Goal: Contribute content: Add original content to the website for others to see

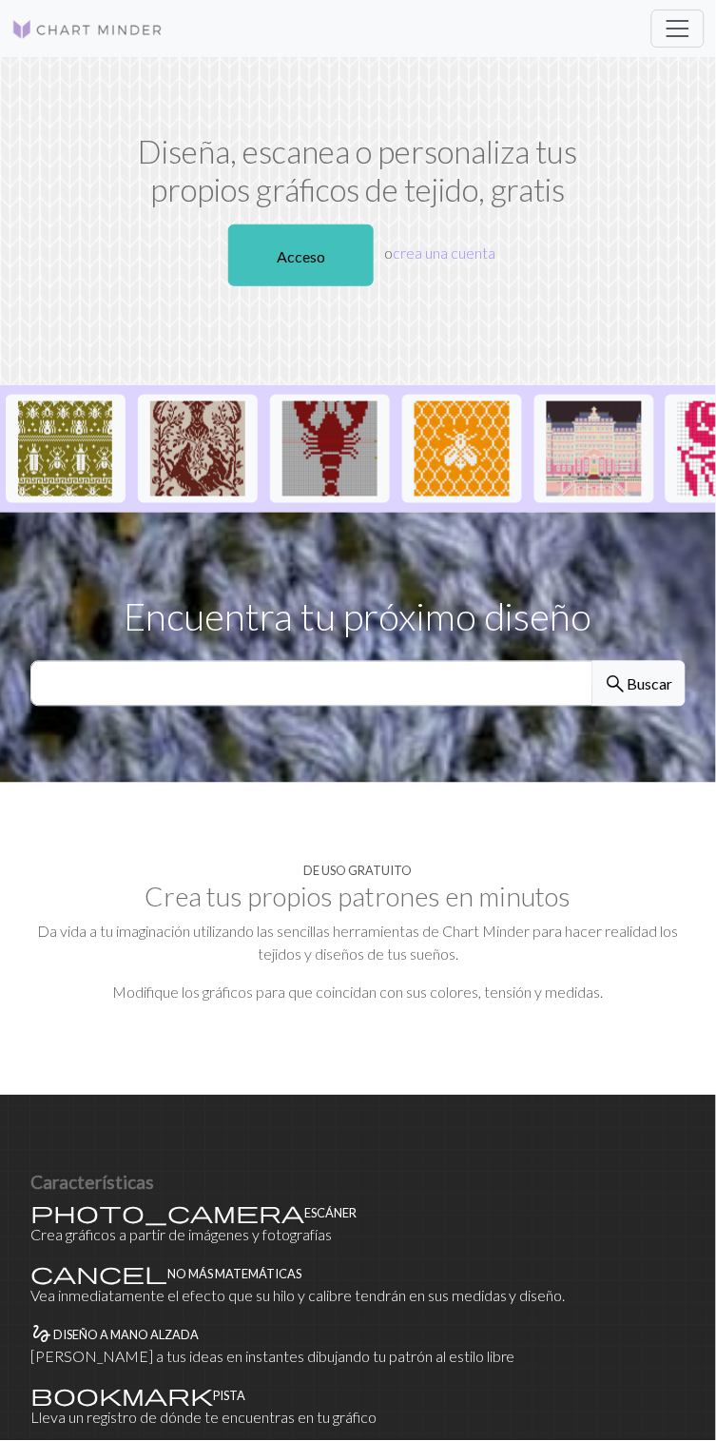
click at [306, 247] on font "Acceso" at bounding box center [301, 256] width 49 height 18
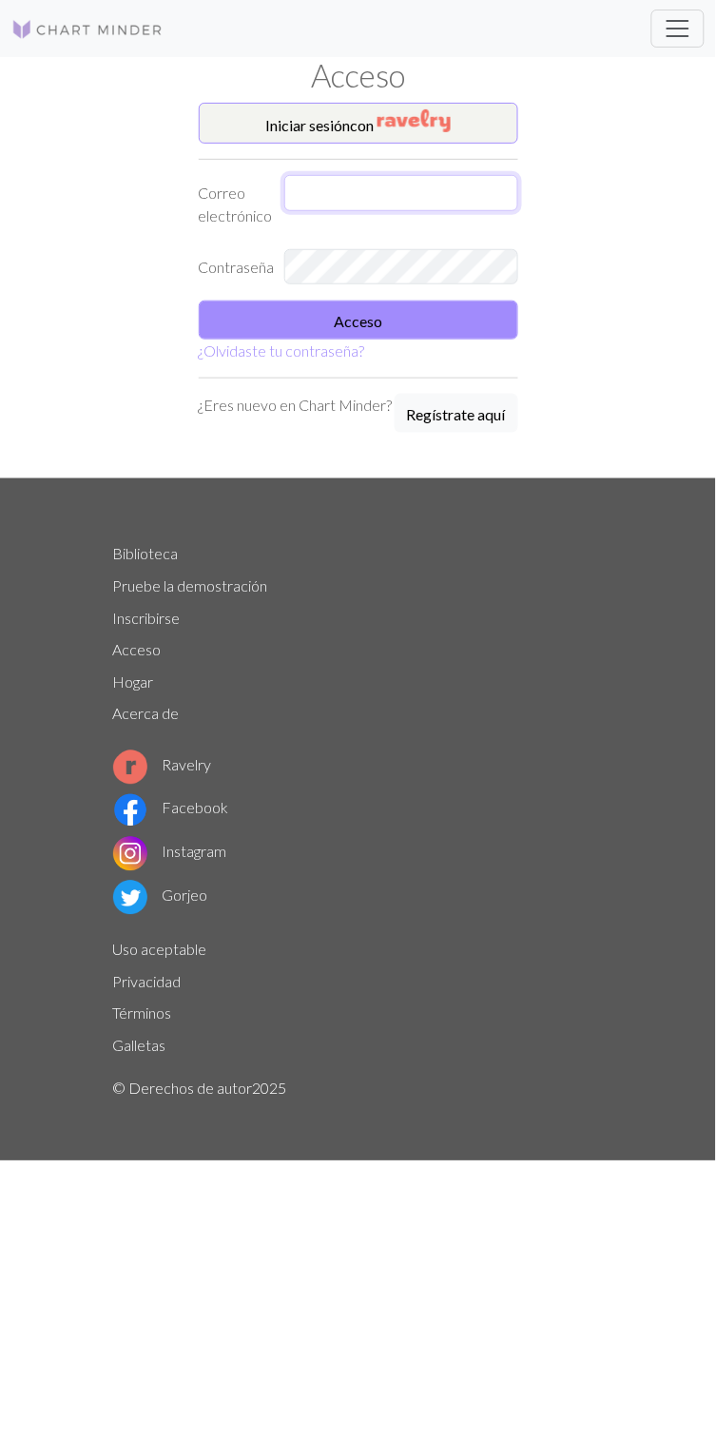
click at [371, 185] on input "text" at bounding box center [401, 193] width 234 height 36
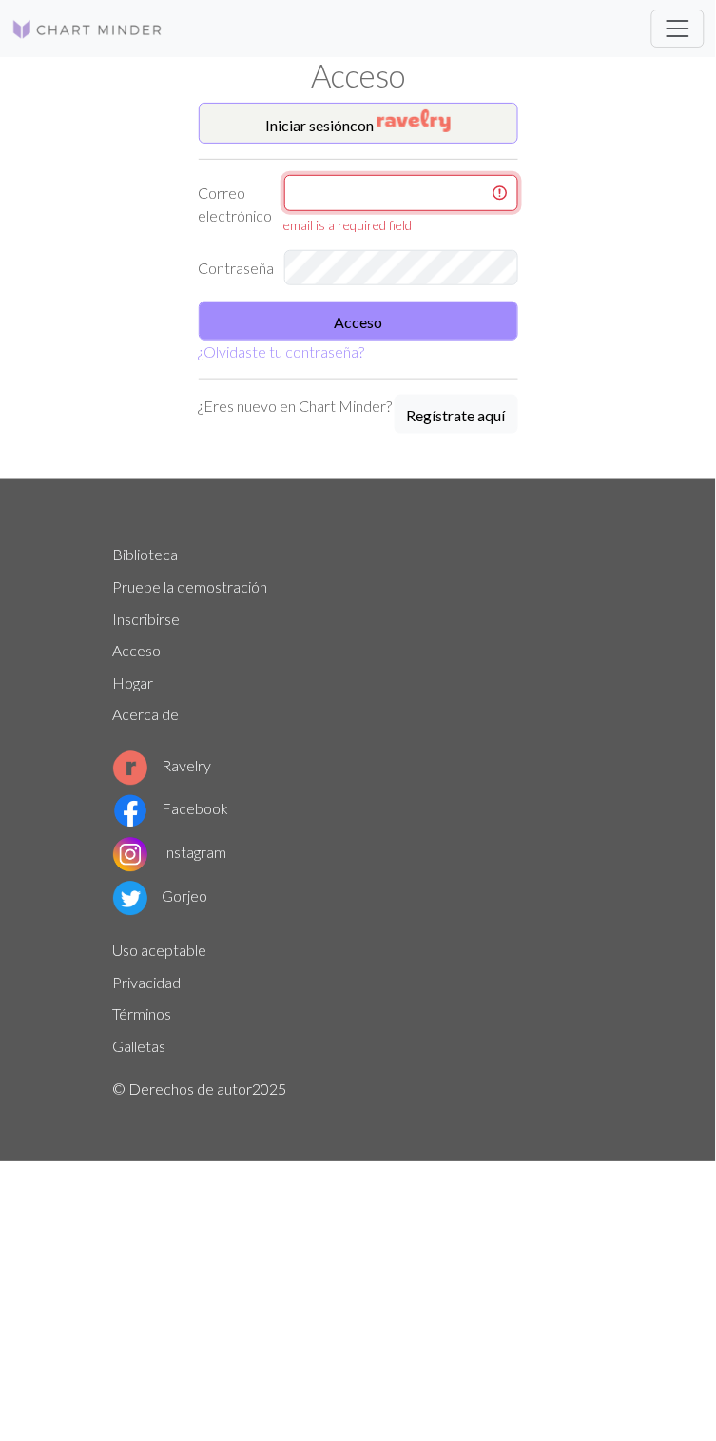
type input "alanquispe083@gmail.com"
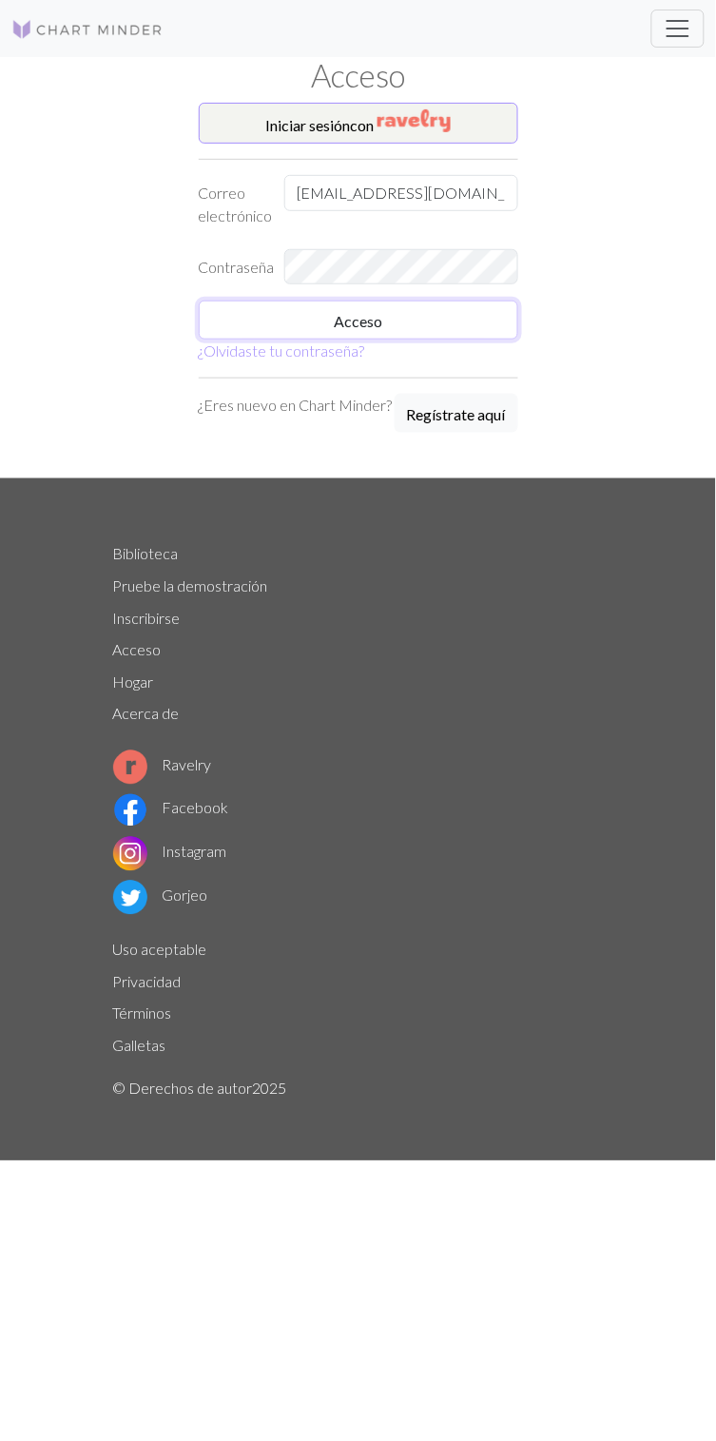
click at [451, 319] on button "Acceso" at bounding box center [359, 320] width 320 height 39
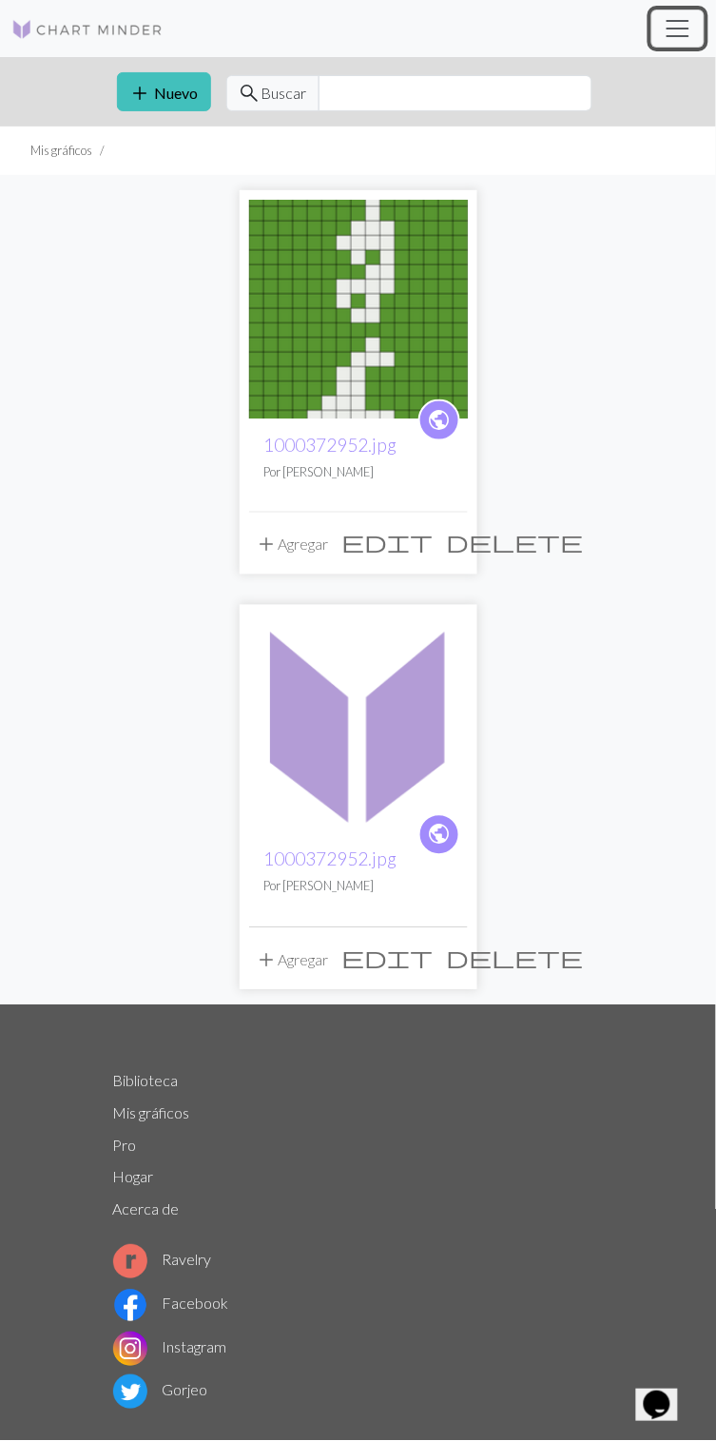
click at [677, 34] on span "Cambiar navegación" at bounding box center [678, 28] width 29 height 29
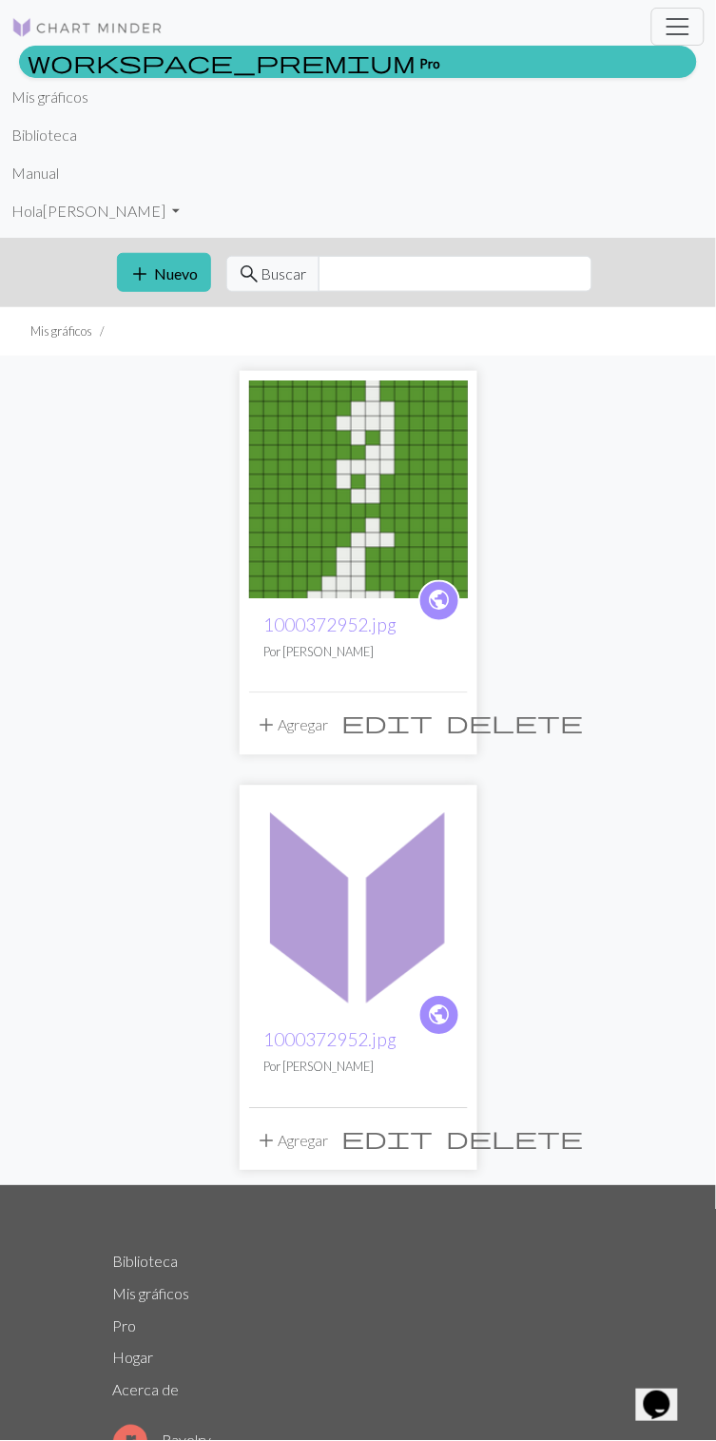
click at [121, 1363] on font "Hogar" at bounding box center [133, 1358] width 41 height 18
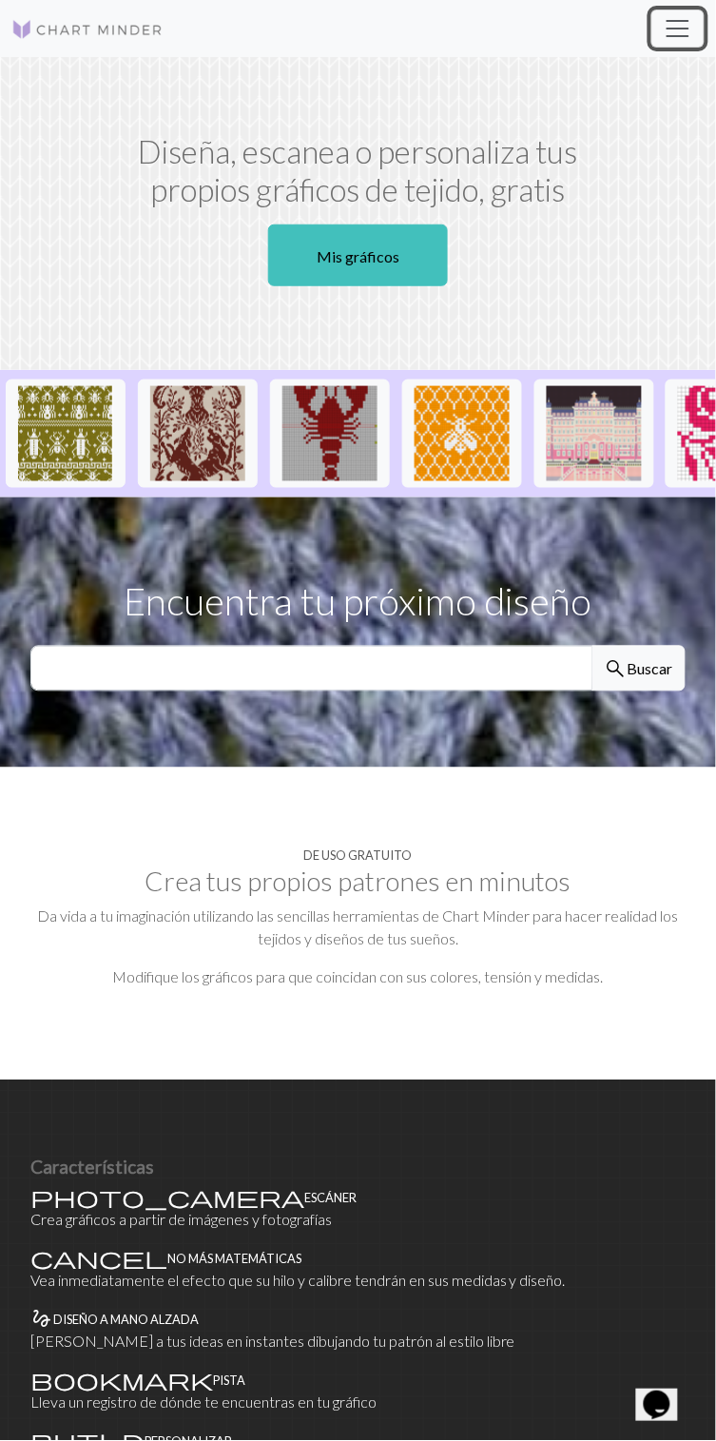
click at [696, 44] on button "Cambiar navegación" at bounding box center [678, 29] width 53 height 38
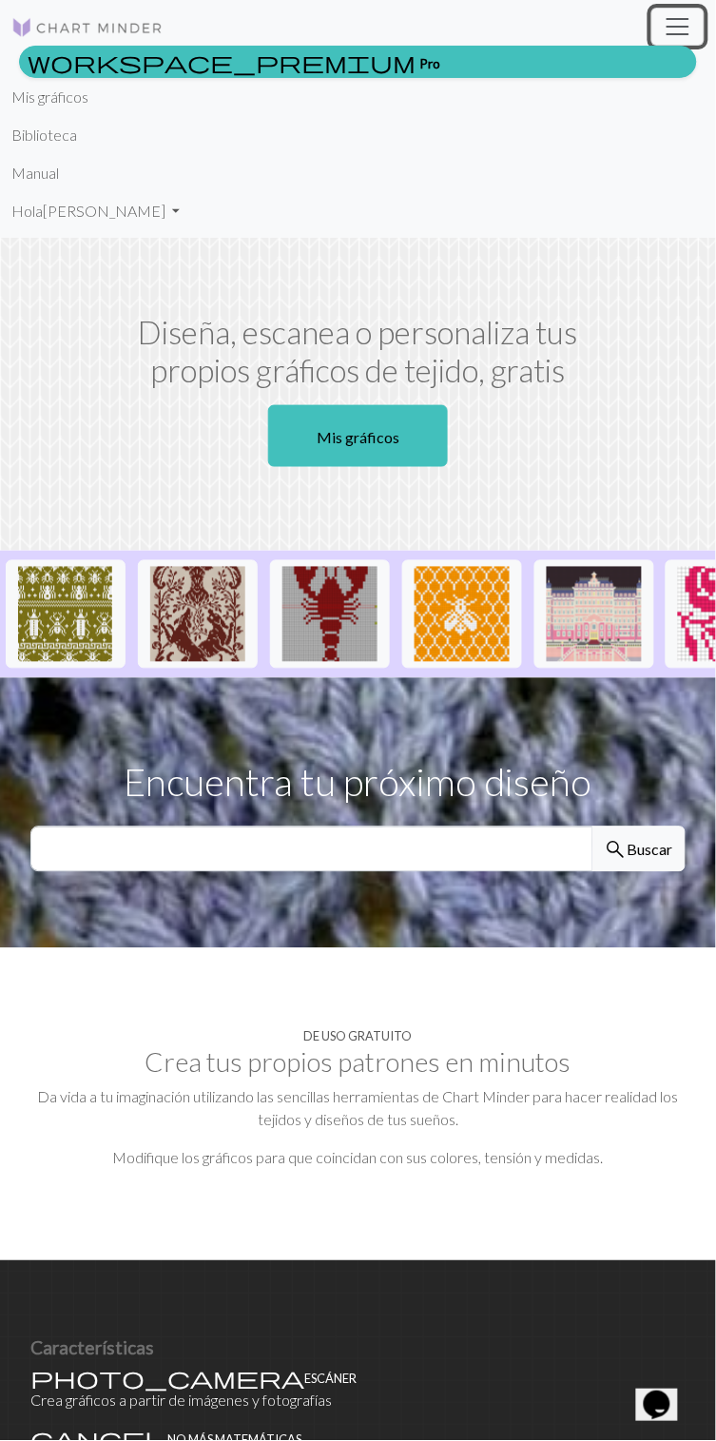
click at [696, 40] on button "Cambiar navegación" at bounding box center [678, 27] width 53 height 38
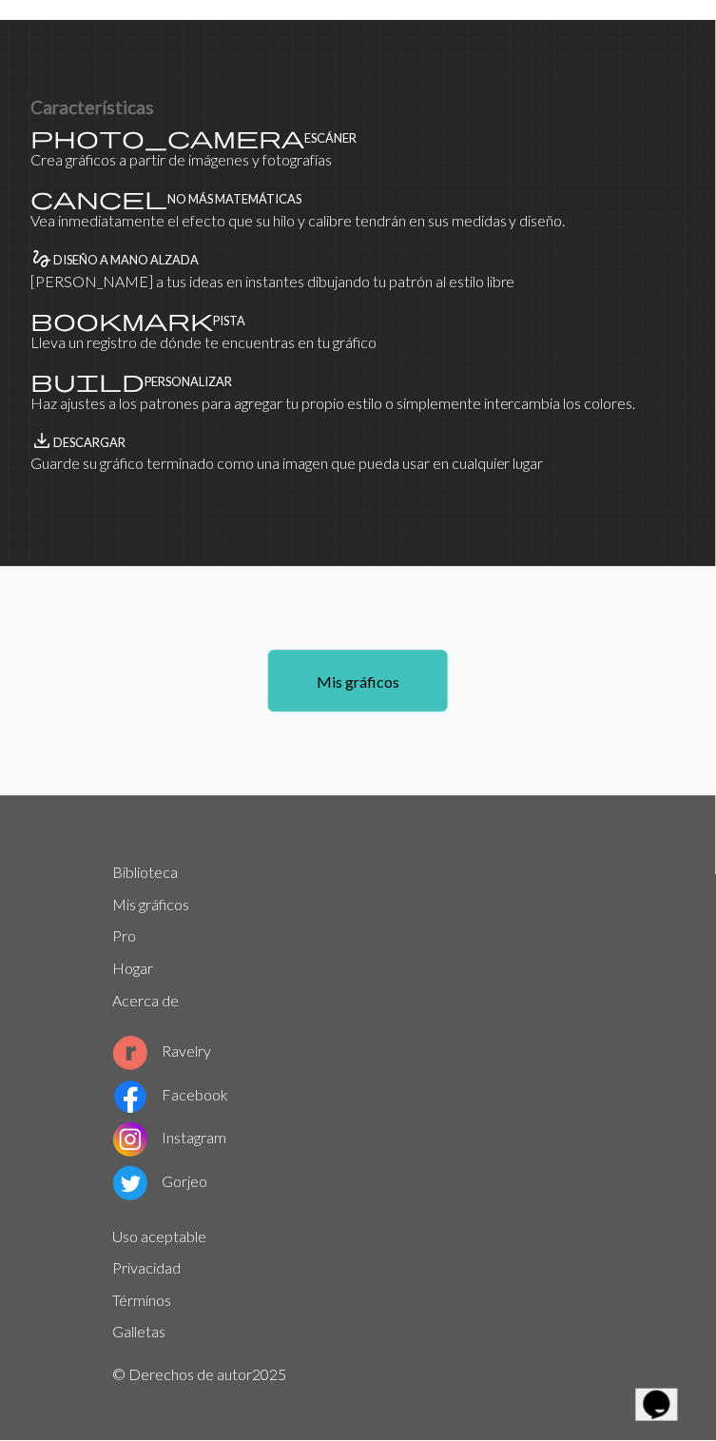
scroll to position [1065, 0]
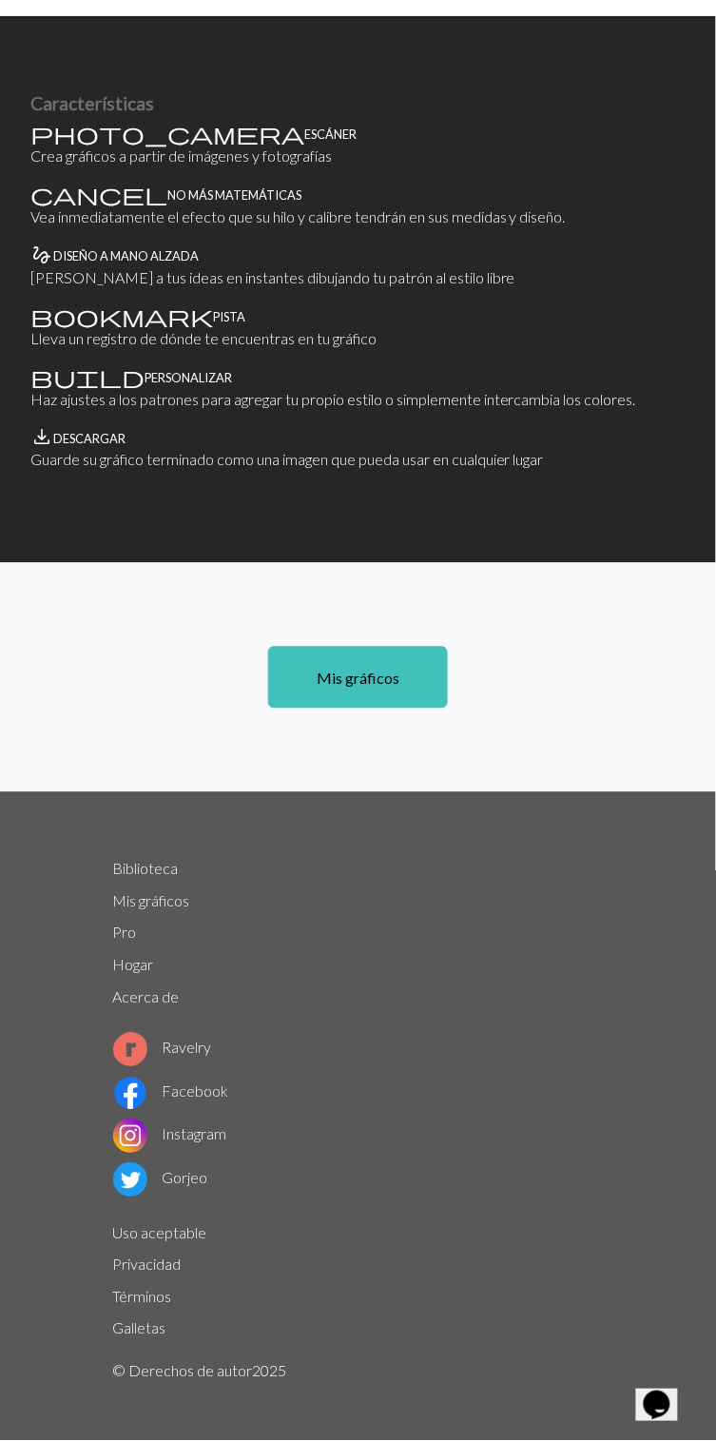
click at [126, 967] on font "Hogar" at bounding box center [133, 965] width 41 height 18
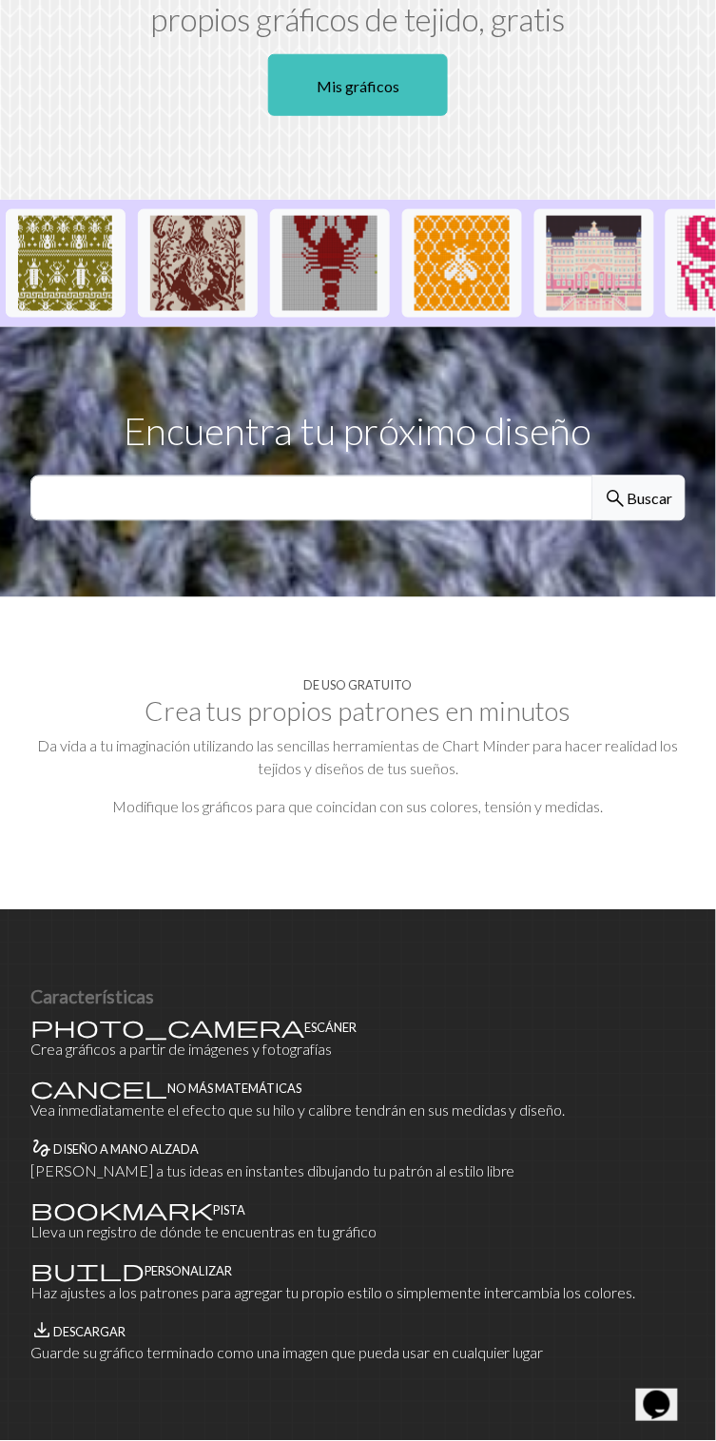
scroll to position [0, 0]
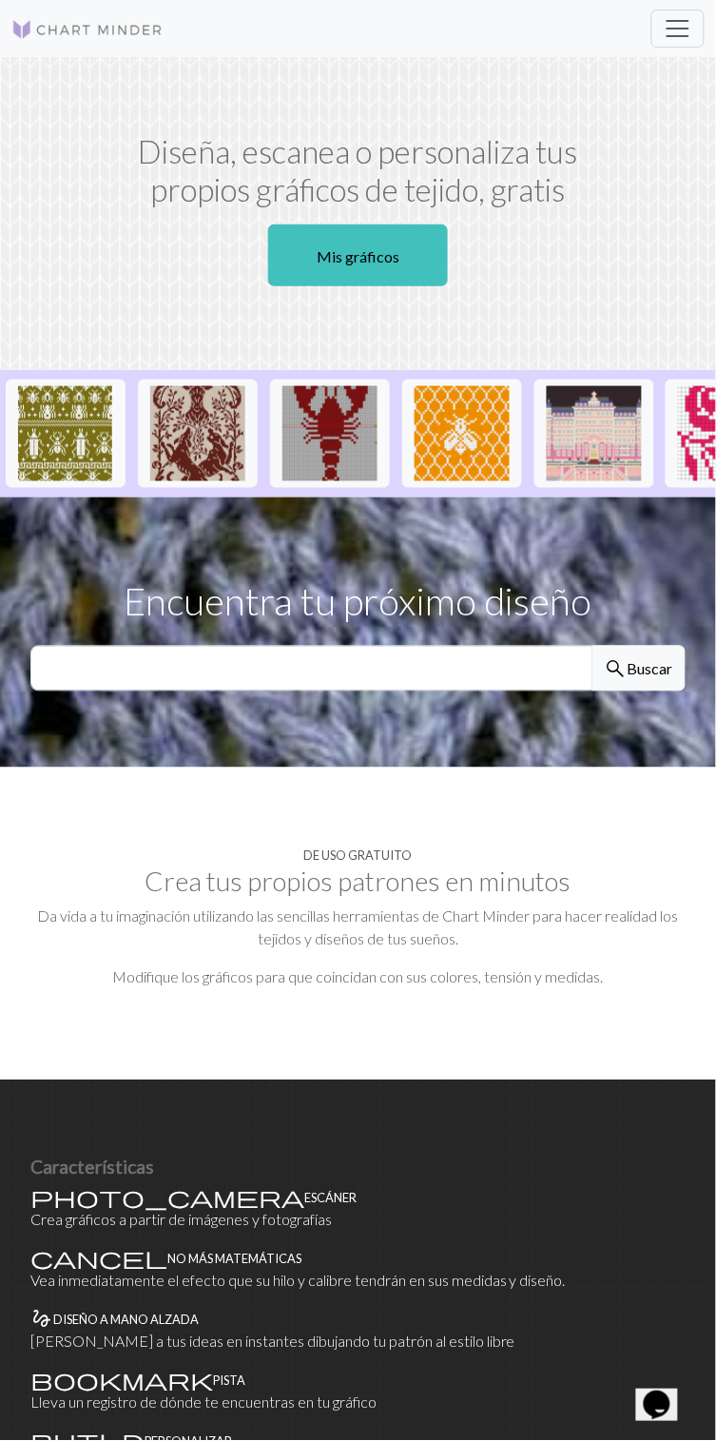
click at [93, 423] on img at bounding box center [65, 433] width 95 height 95
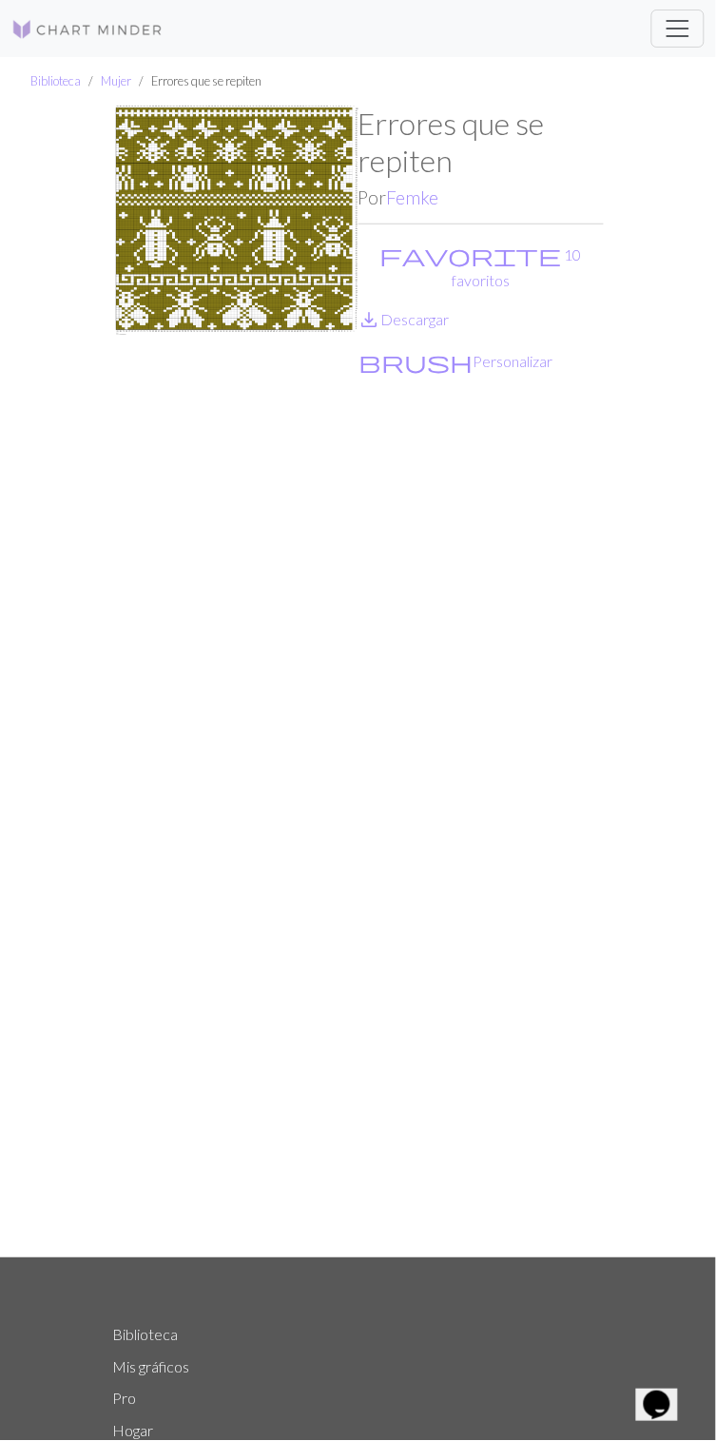
click at [430, 310] on font "Descargar" at bounding box center [416, 319] width 69 height 18
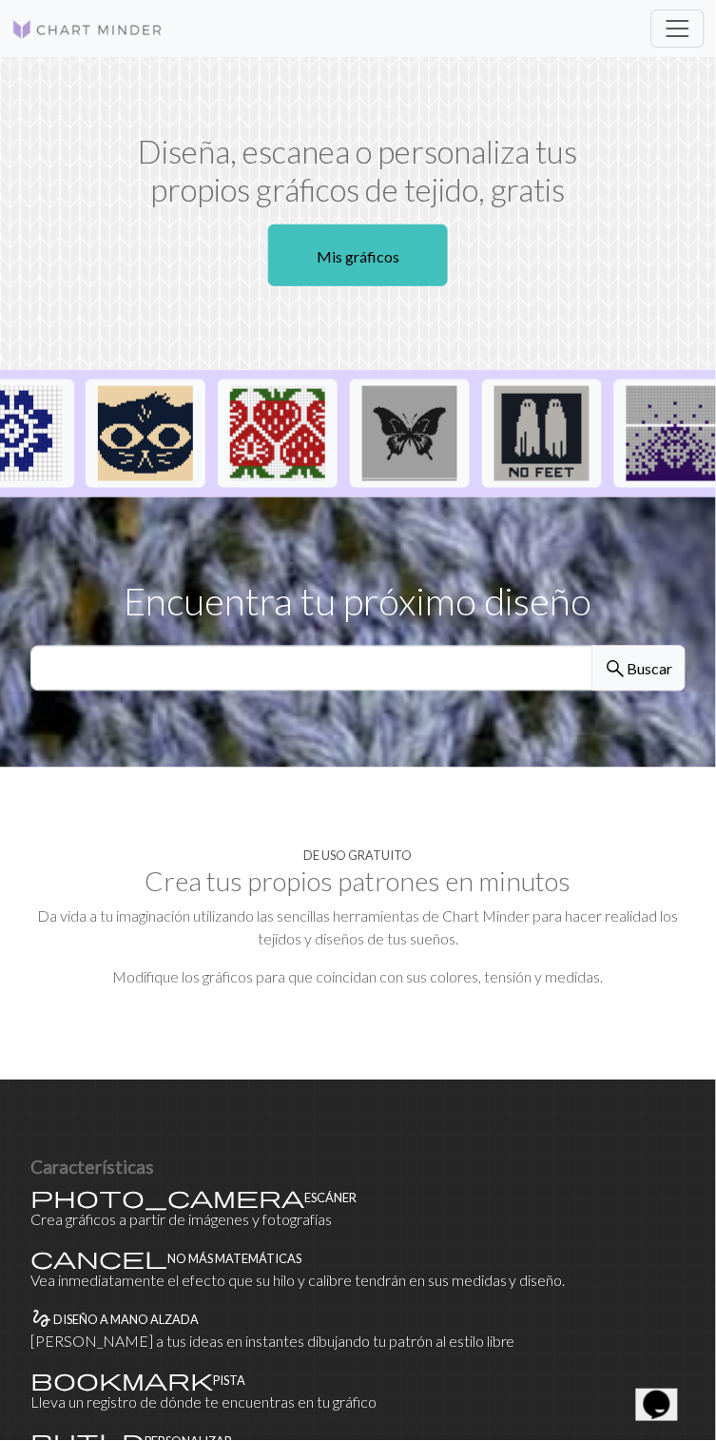
scroll to position [0, 1112]
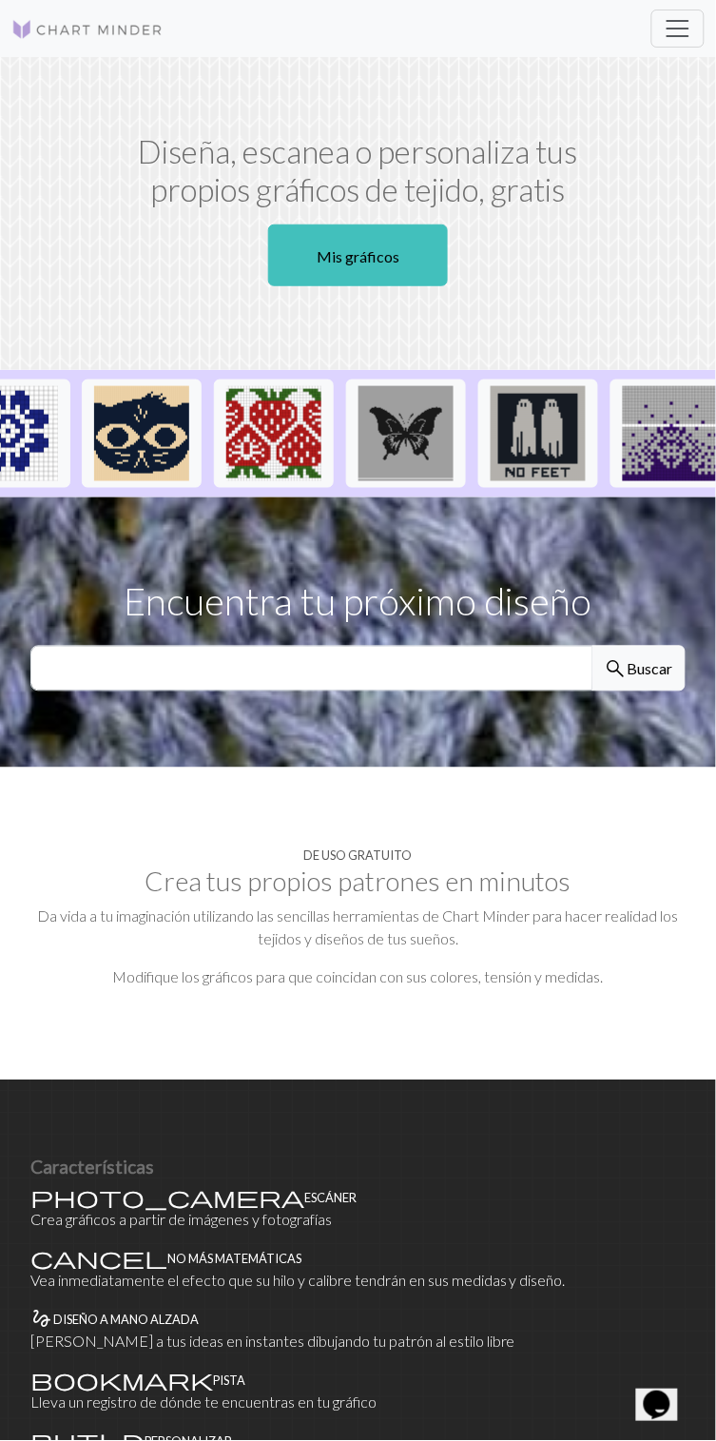
click at [282, 441] on img at bounding box center [273, 433] width 95 height 95
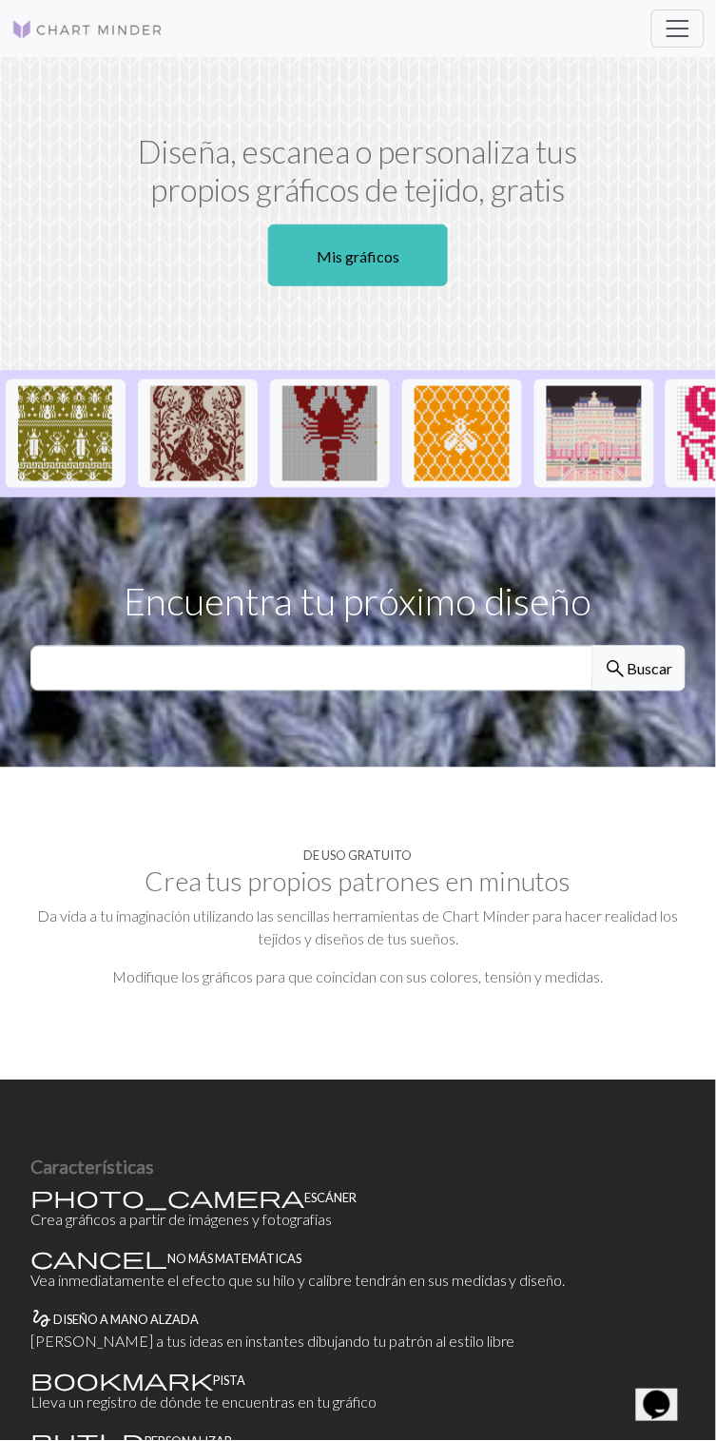
click at [396, 869] on font "Crea tus propios patrones en minutos" at bounding box center [359, 882] width 426 height 32
click at [389, 257] on font "Mis gráficos" at bounding box center [358, 256] width 83 height 18
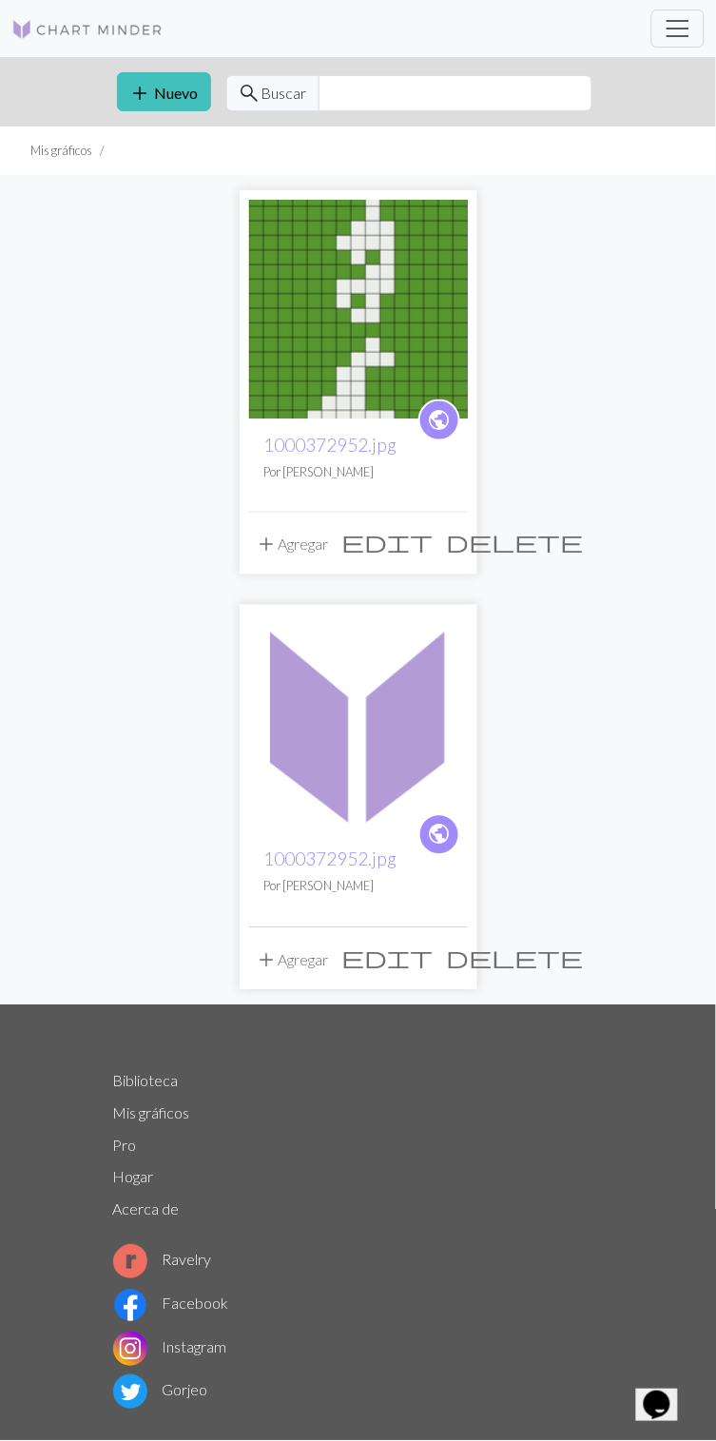
click at [461, 535] on span "delete" at bounding box center [515, 542] width 137 height 27
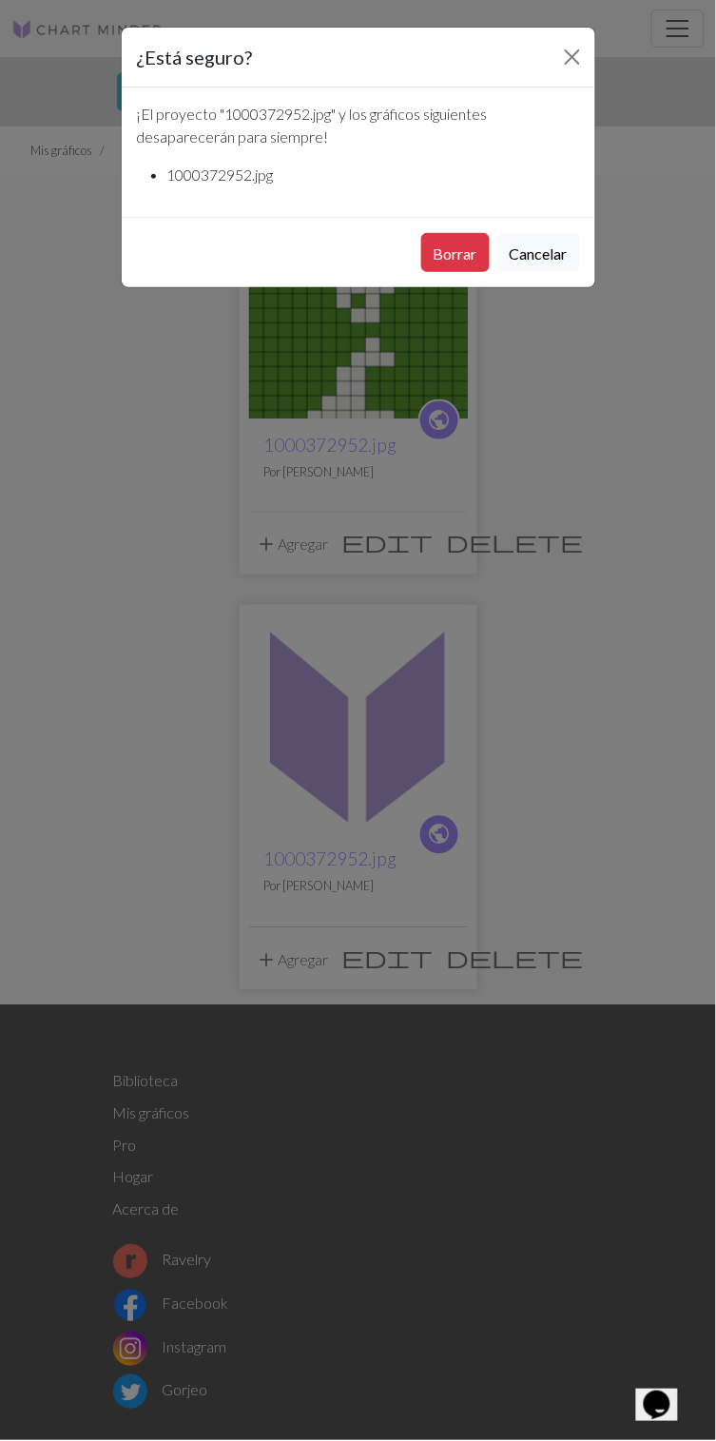
click at [441, 252] on font "Borrar" at bounding box center [456, 254] width 44 height 18
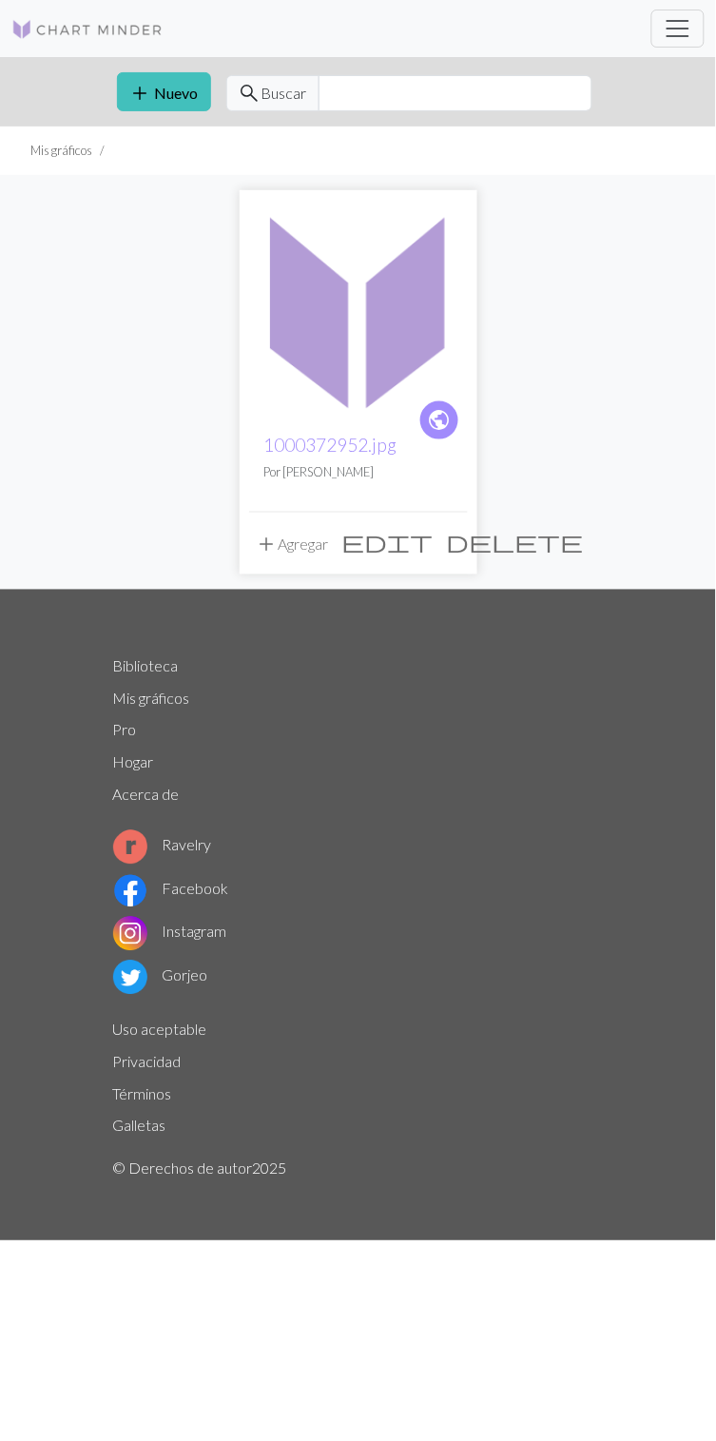
click at [160, 91] on font "Nuevo" at bounding box center [177, 93] width 44 height 18
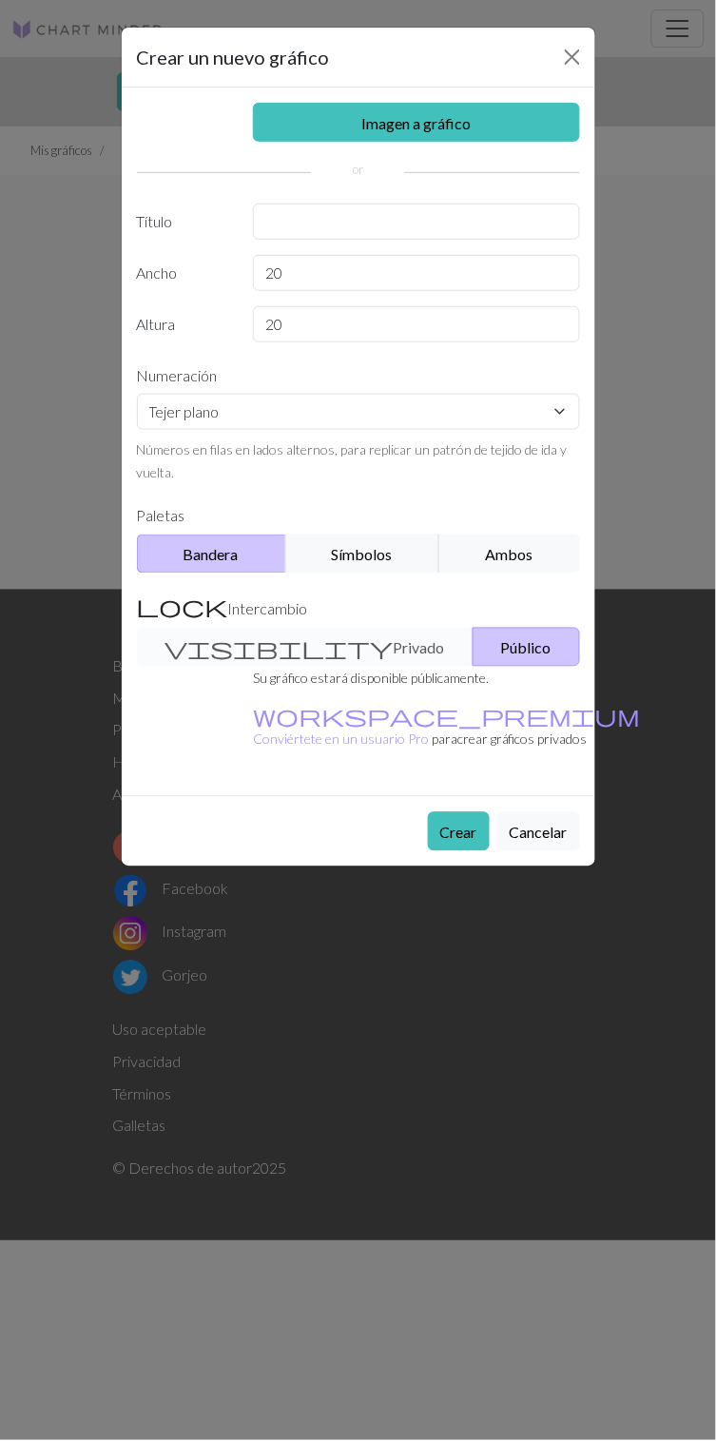
click at [424, 112] on font "Imagen a gráfico" at bounding box center [416, 121] width 109 height 18
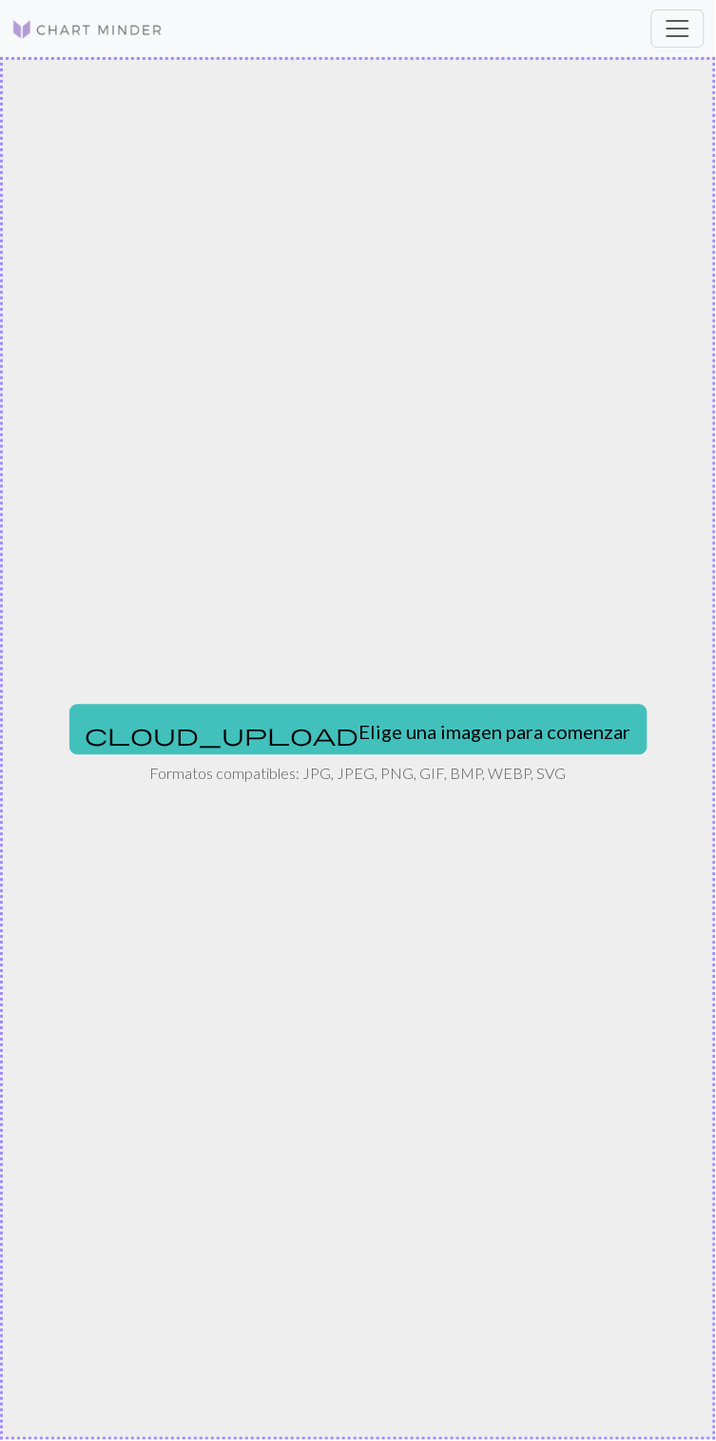
click at [442, 728] on font "Elige una imagen para comenzar" at bounding box center [496, 732] width 272 height 23
type input "C:\fakepath\1000375408.jpg"
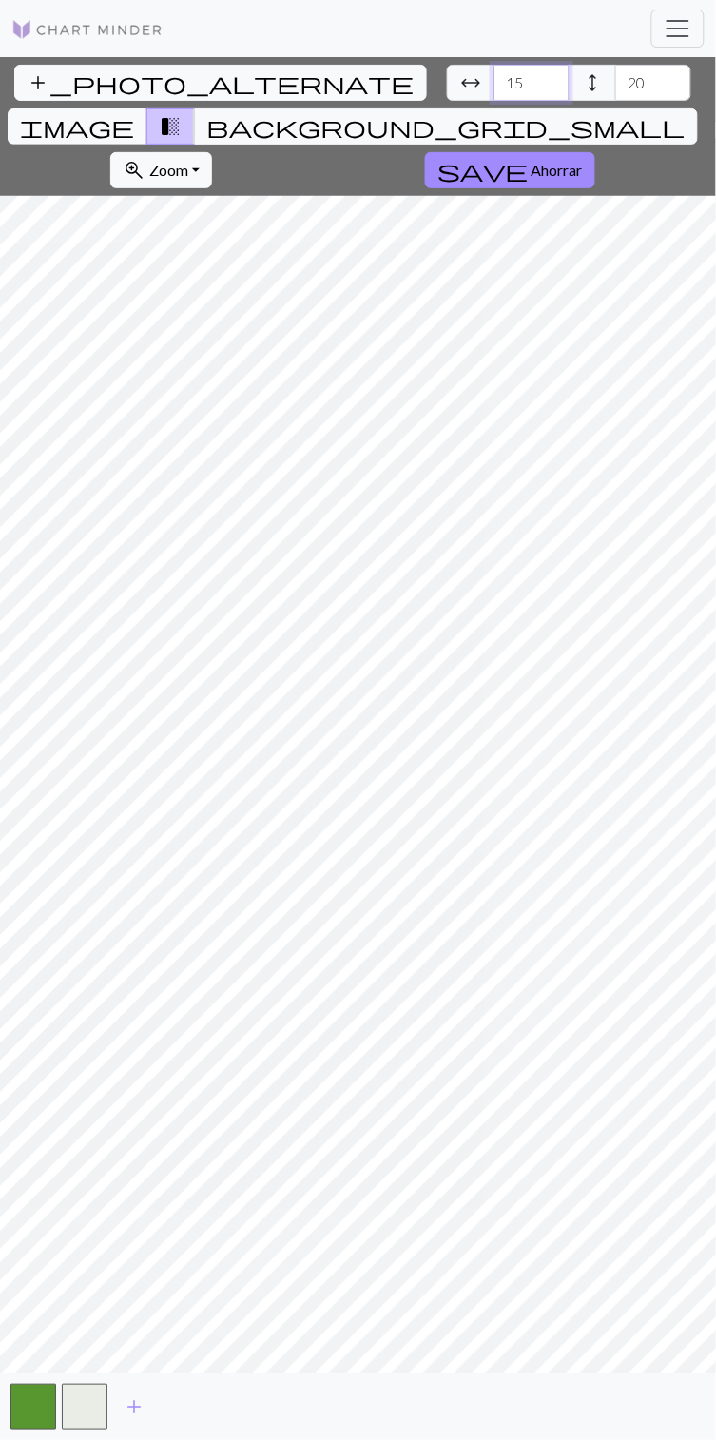
click at [494, 88] on input "15" at bounding box center [532, 83] width 76 height 36
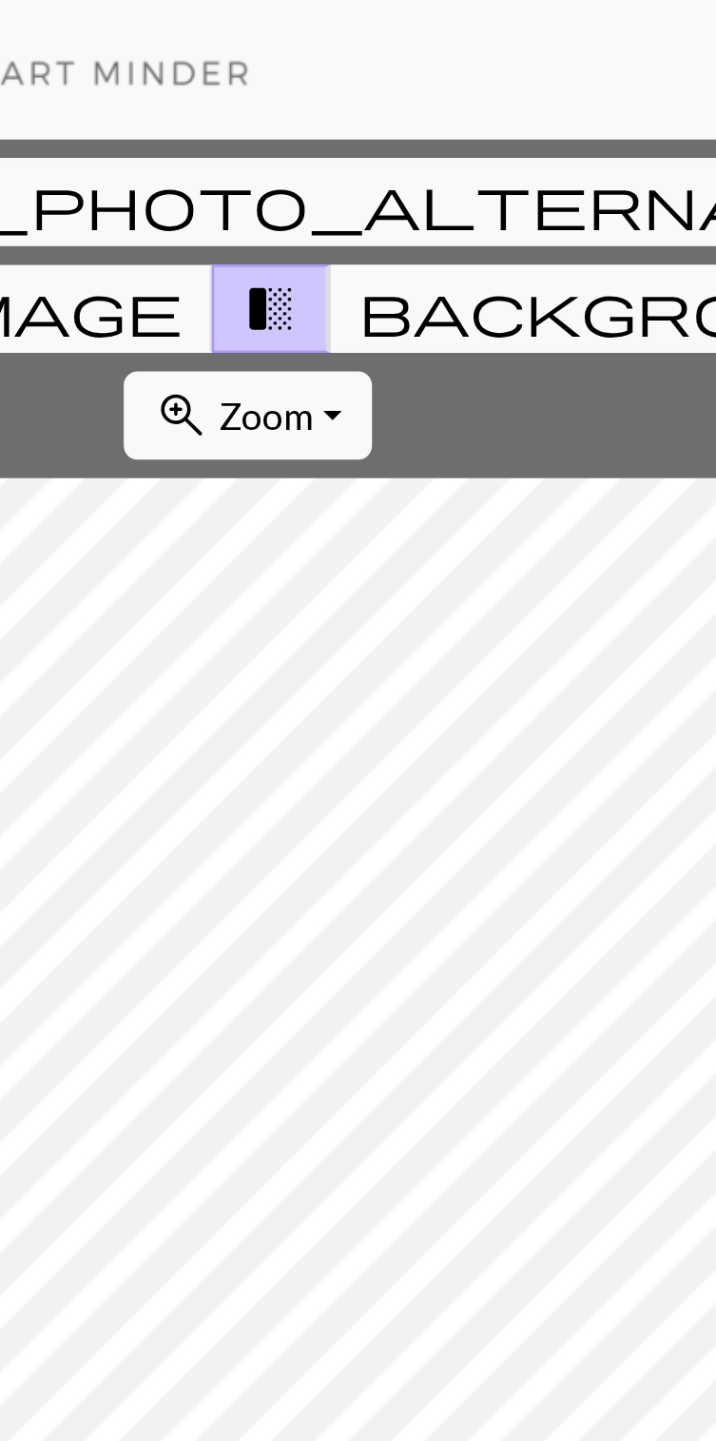
type input "150"
click at [616, 84] on input "20" at bounding box center [654, 83] width 76 height 36
click at [494, 80] on input "150" at bounding box center [532, 83] width 76 height 36
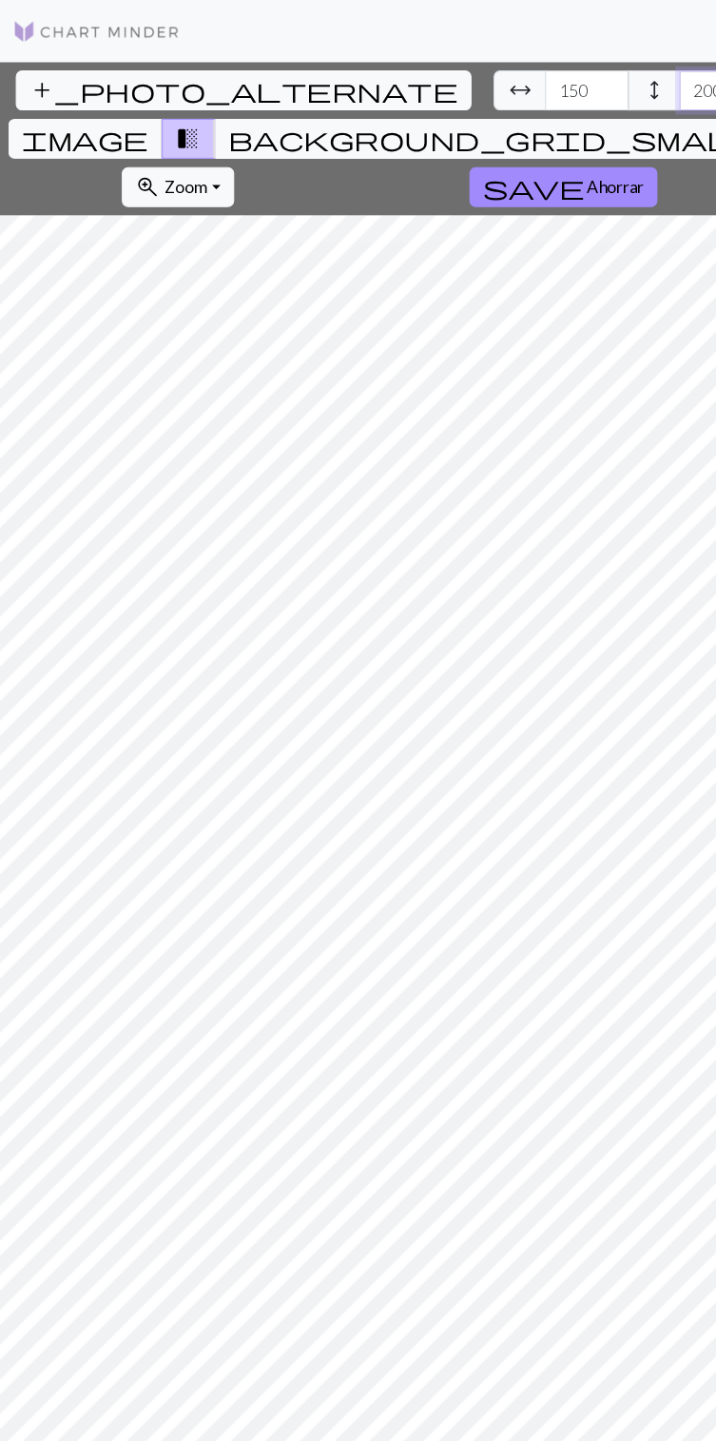
click at [616, 86] on input "200" at bounding box center [654, 83] width 76 height 36
type input "2"
click at [616, 80] on input "1055" at bounding box center [654, 83] width 76 height 36
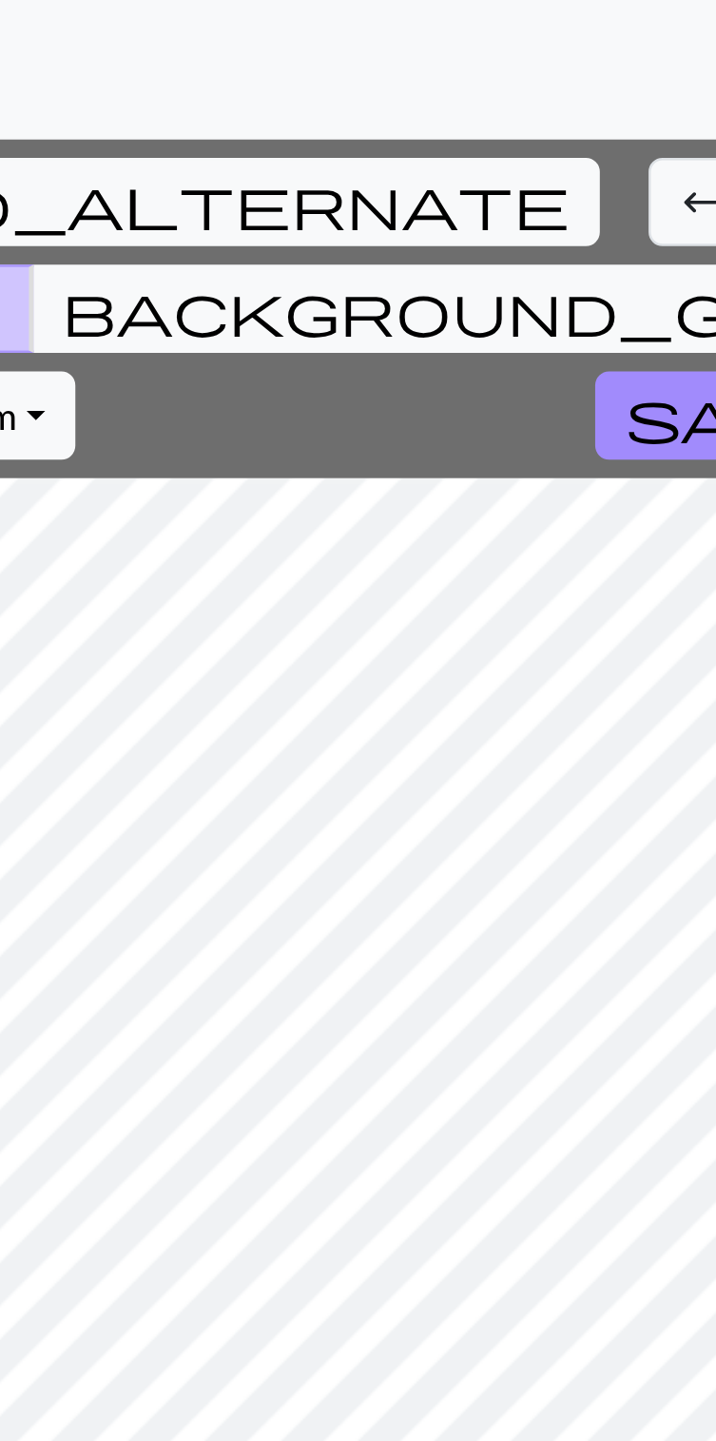
type input "100"
click at [494, 73] on input "150" at bounding box center [532, 83] width 76 height 36
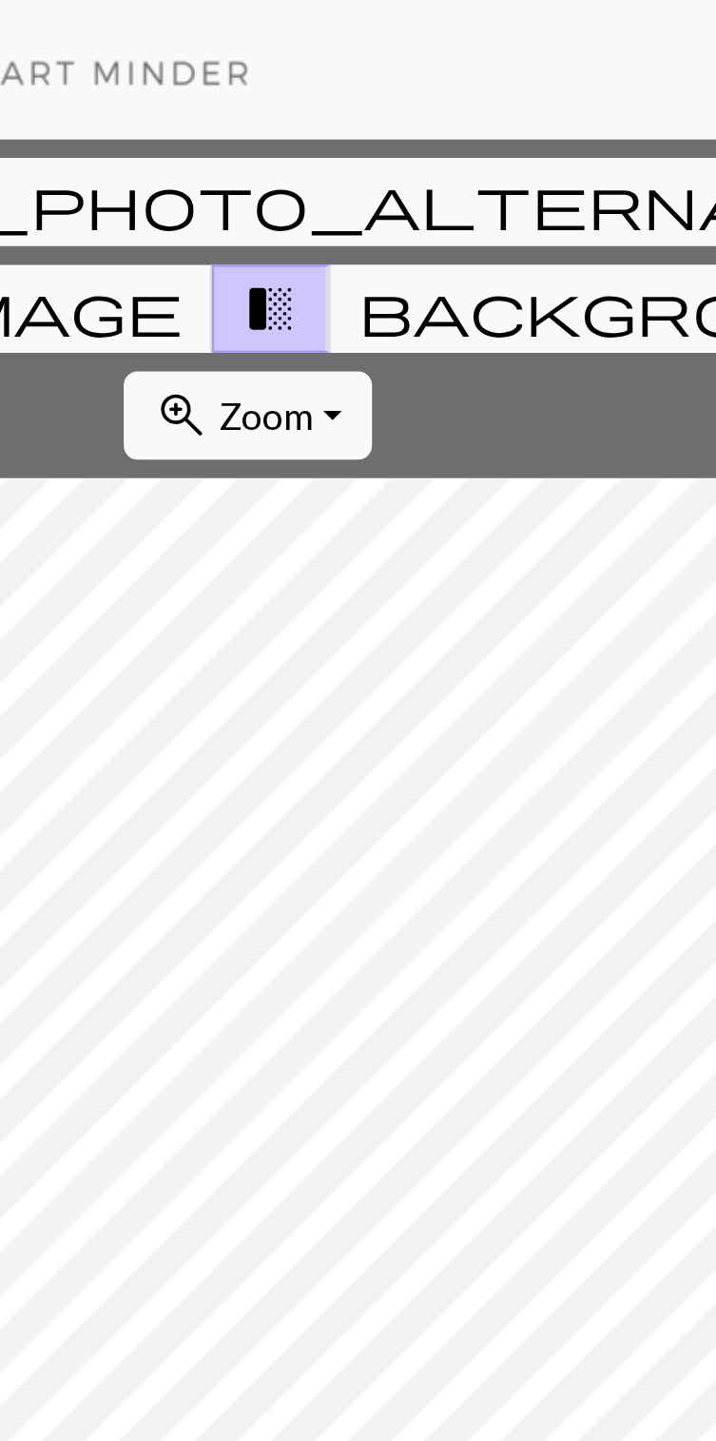
type input "1"
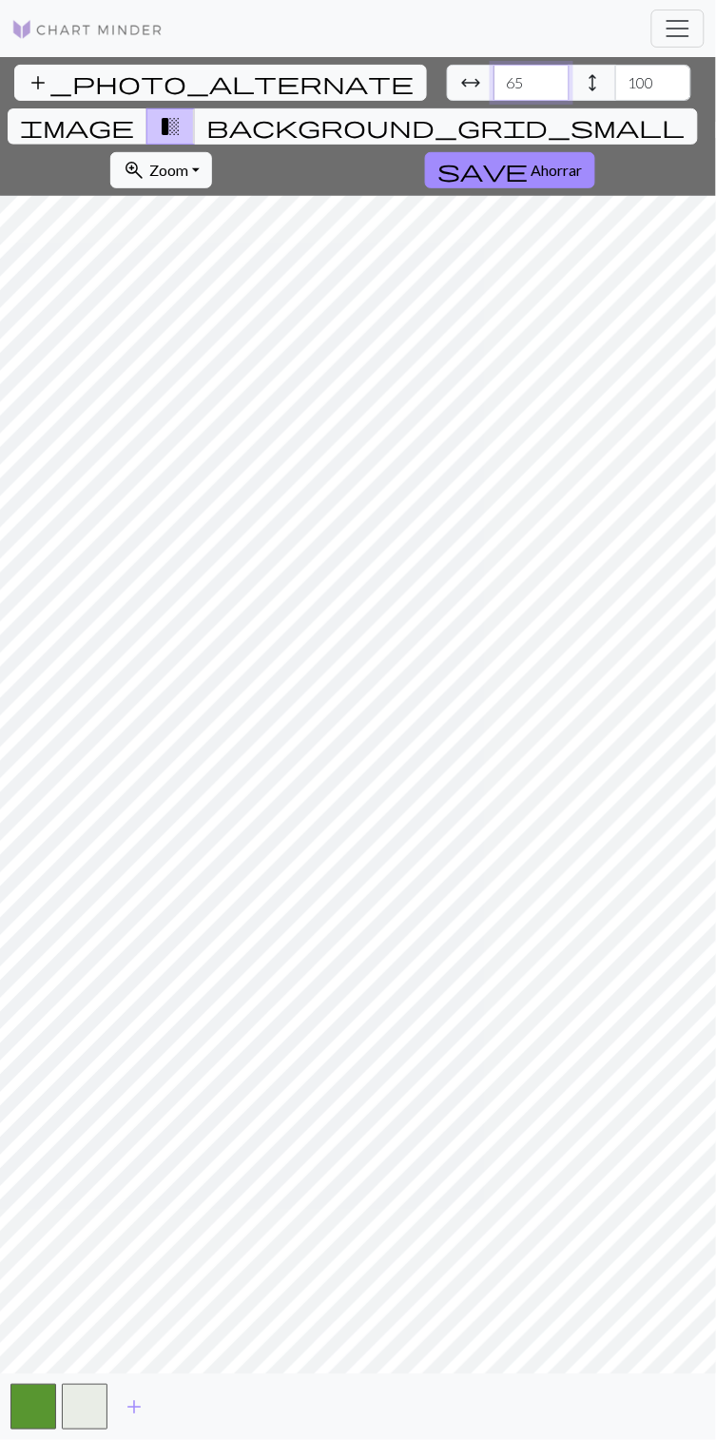
type input "65"
click at [128, 1408] on span "add" at bounding box center [134, 1408] width 23 height 27
click at [207, 1416] on button "add" at bounding box center [186, 1408] width 48 height 36
click at [239, 1407] on span "add" at bounding box center [237, 1408] width 23 height 27
click at [237, 1415] on button "button" at bounding box center [239, 1408] width 46 height 46
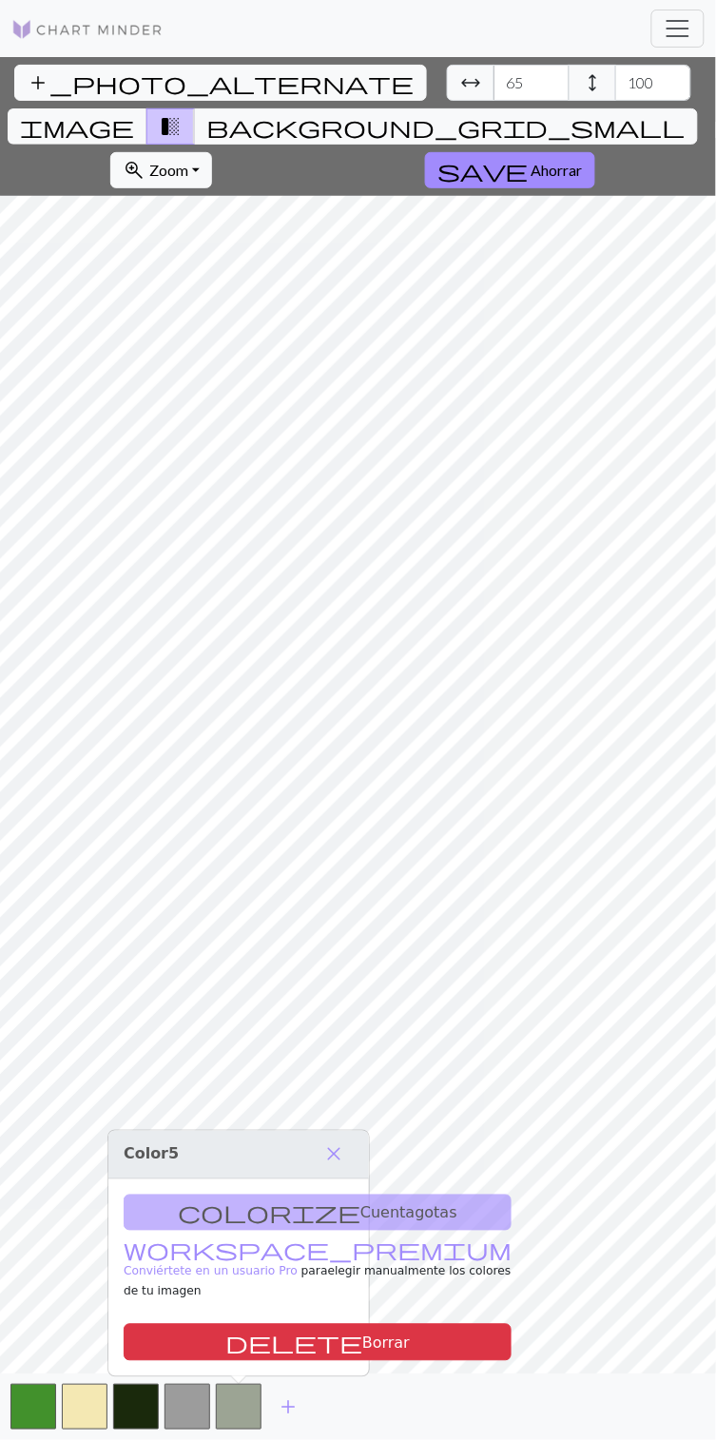
click at [281, 1343] on button "delete Borrar" at bounding box center [318, 1343] width 388 height 37
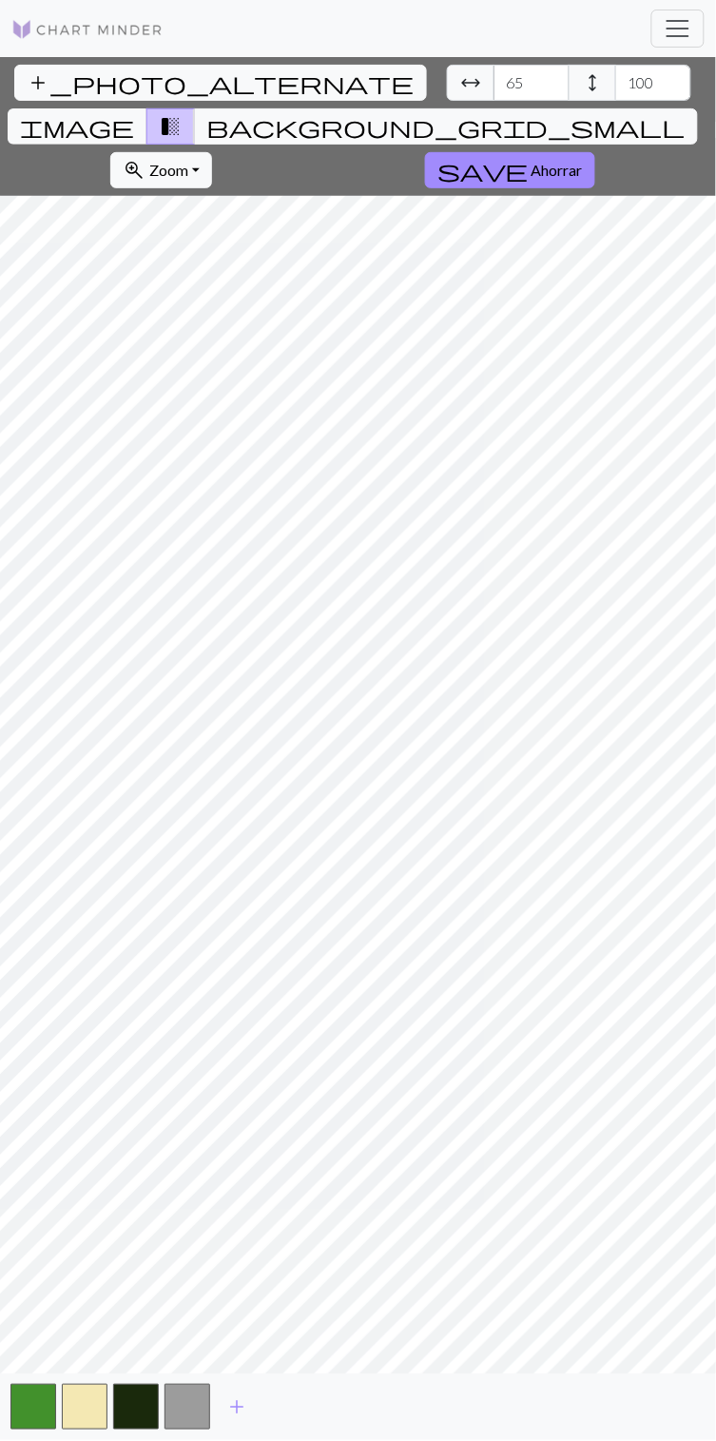
click at [197, 1413] on button "button" at bounding box center [188, 1408] width 46 height 46
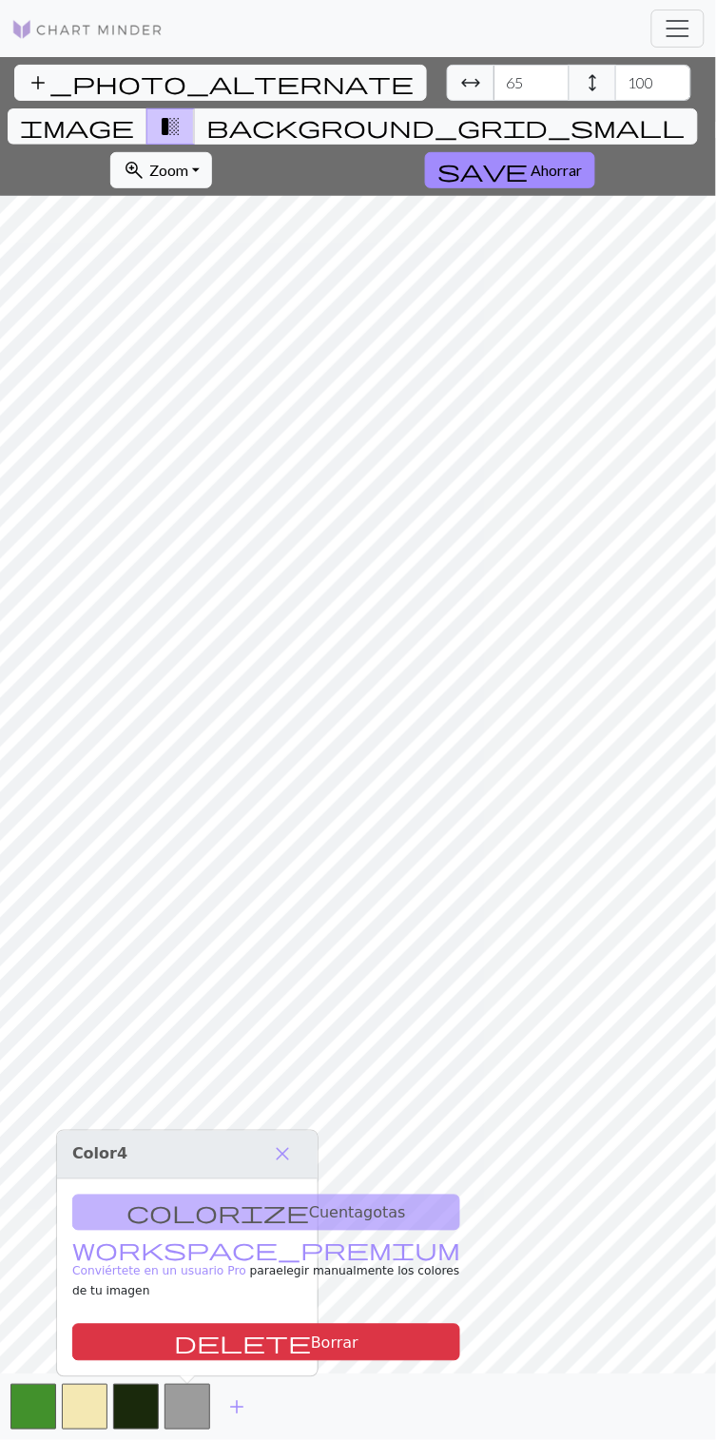
click at [239, 1343] on button "delete Borrar" at bounding box center [266, 1343] width 388 height 37
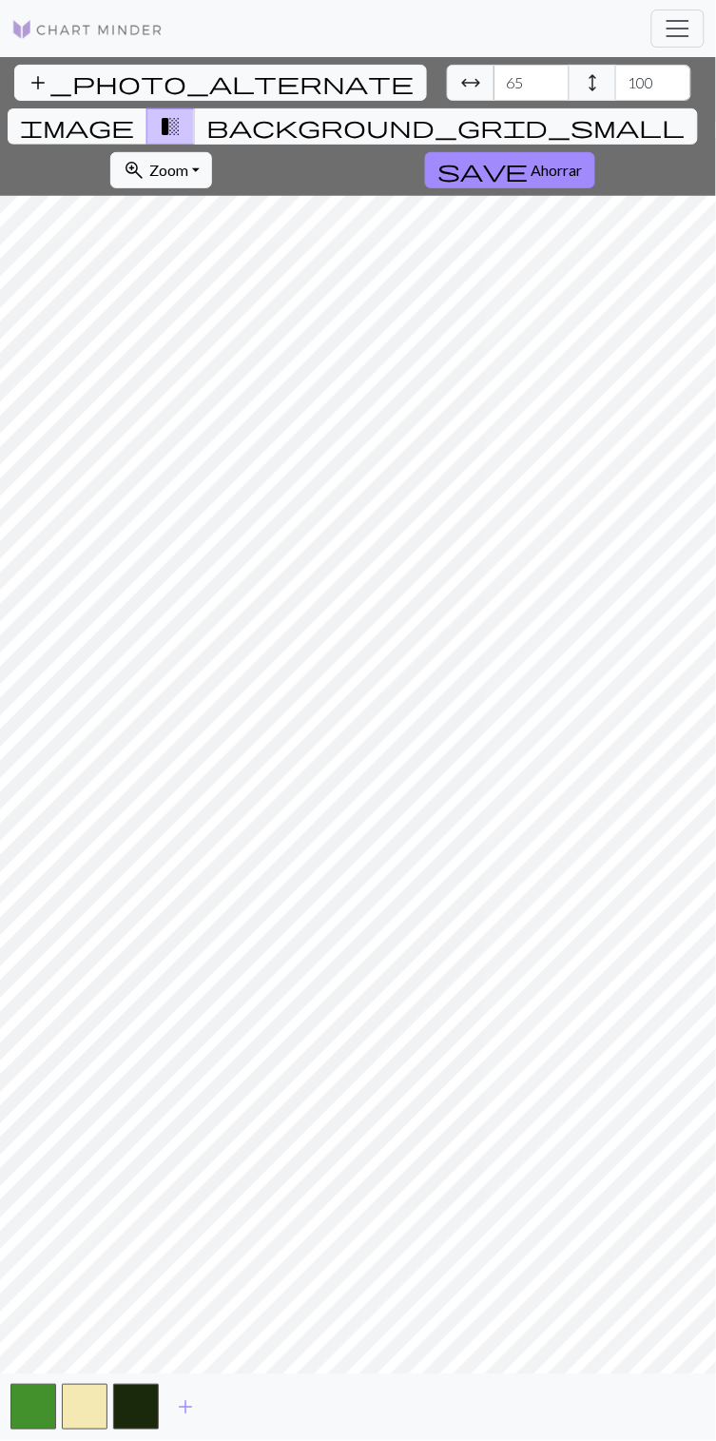
click at [193, 1408] on span "add" at bounding box center [185, 1408] width 23 height 27
click at [236, 1406] on span "add" at bounding box center [237, 1408] width 23 height 27
click at [290, 1419] on span "add" at bounding box center [288, 1408] width 23 height 27
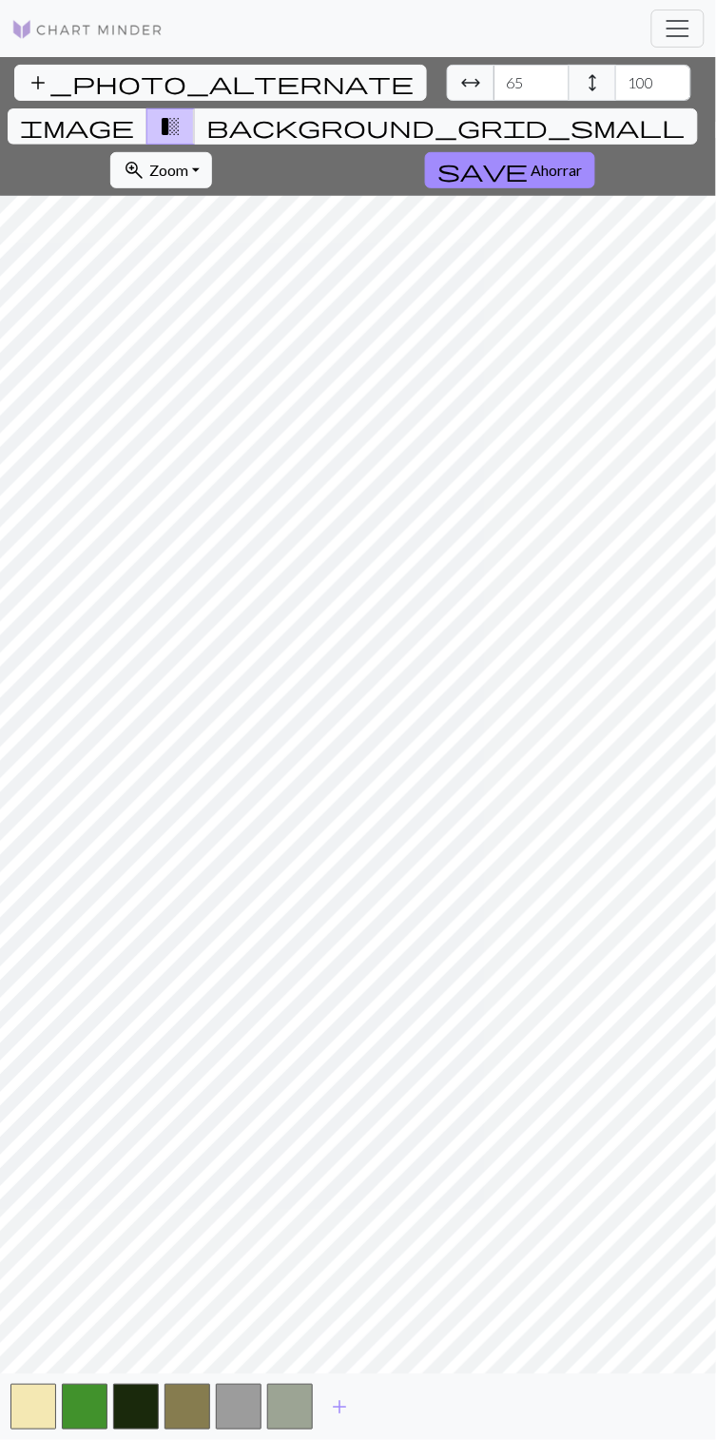
click at [290, 1409] on button "button" at bounding box center [290, 1408] width 46 height 46
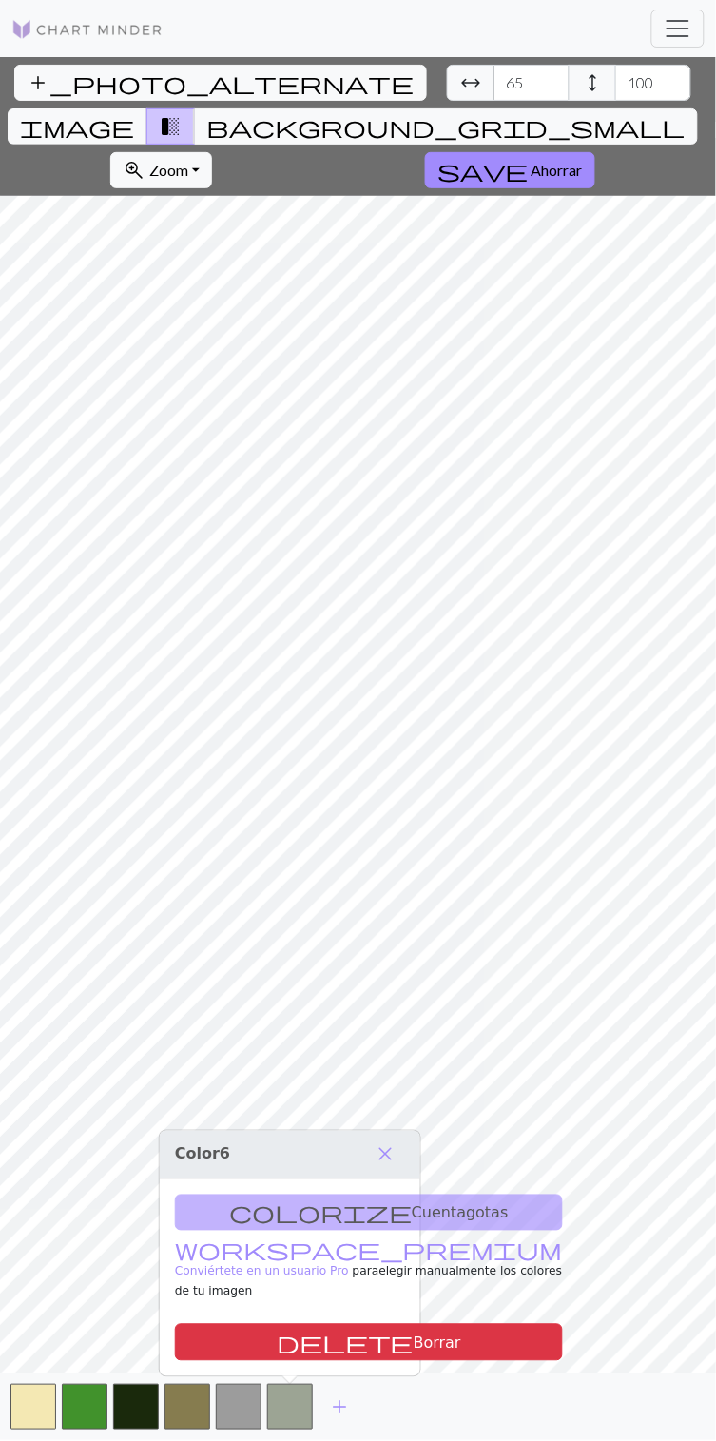
click at [404, 1171] on button "close" at bounding box center [385, 1155] width 40 height 32
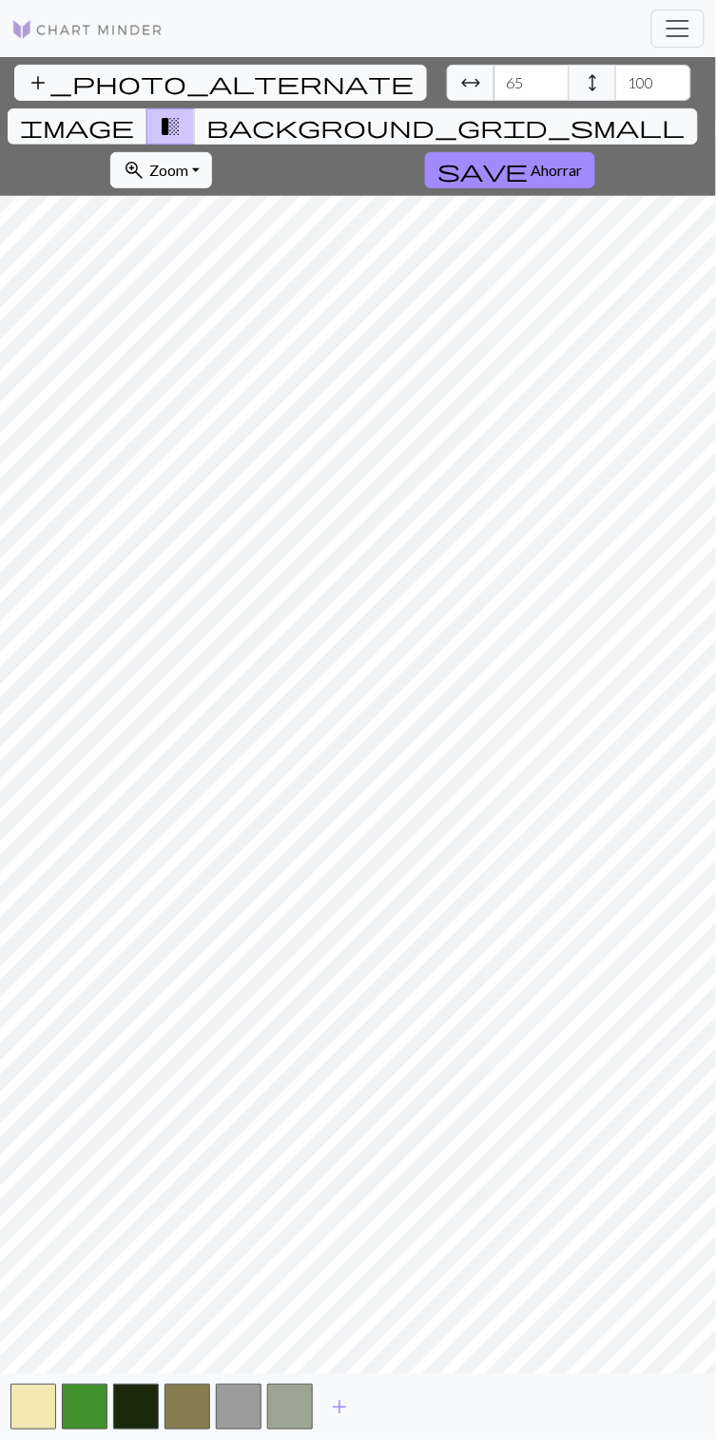
click at [532, 161] on font "Ahorrar" at bounding box center [557, 170] width 51 height 18
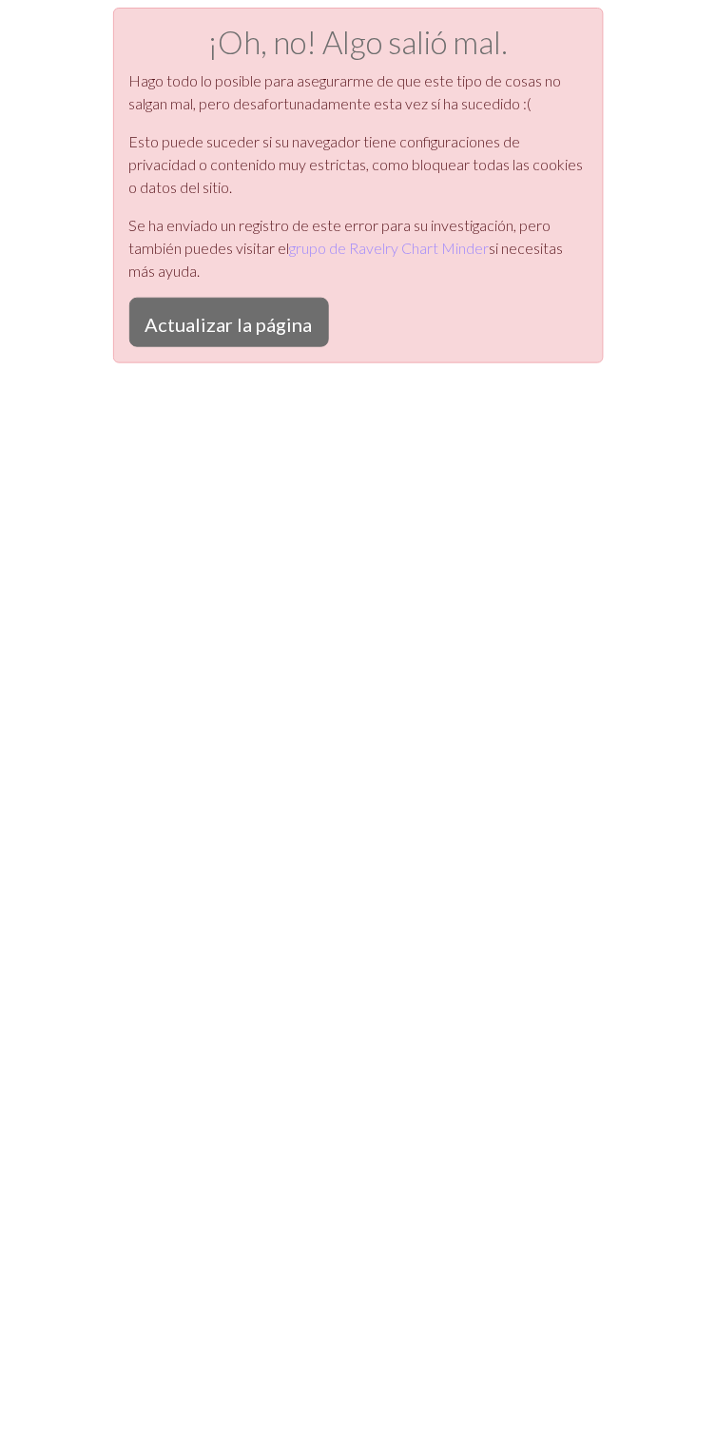
click at [236, 334] on font "Actualizar la página" at bounding box center [229, 324] width 167 height 23
click at [265, 314] on font "Actualizar la página" at bounding box center [229, 324] width 167 height 23
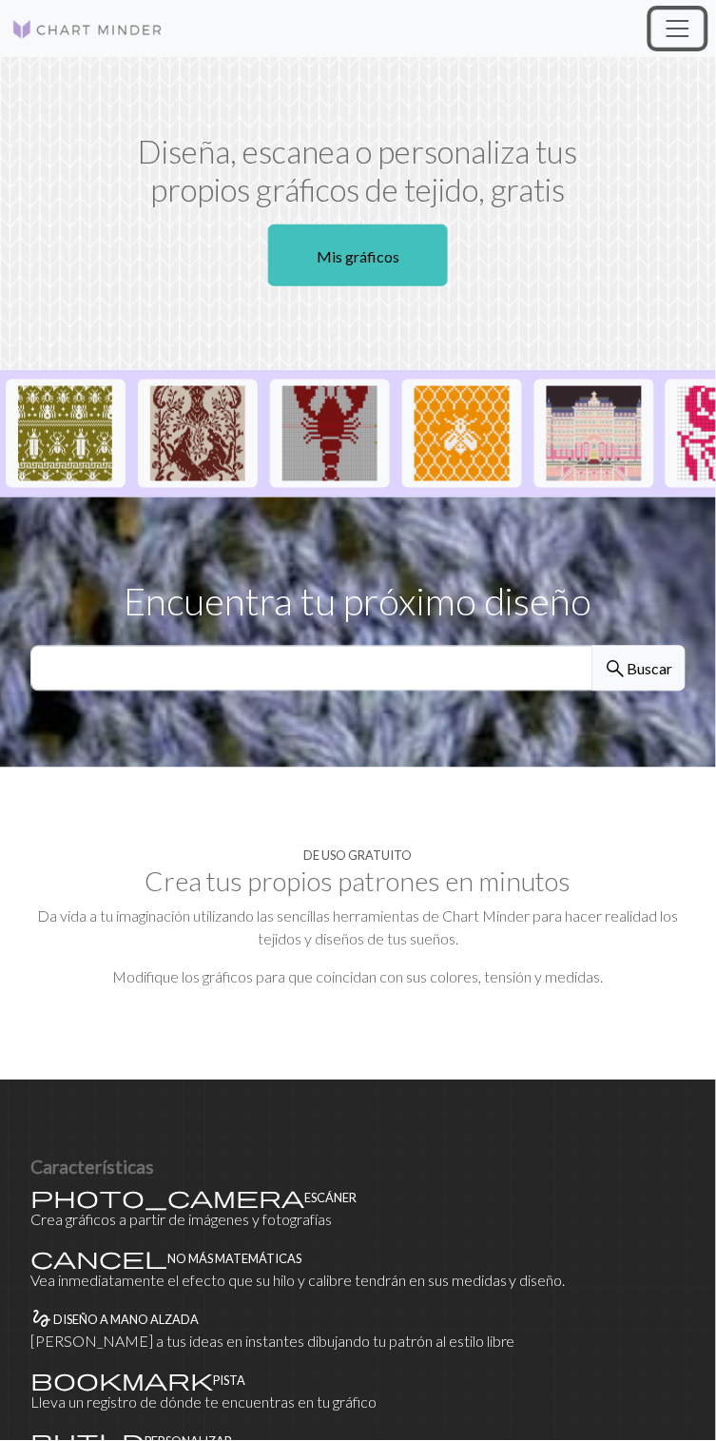
click at [689, 12] on button "Cambiar navegación" at bounding box center [678, 29] width 53 height 38
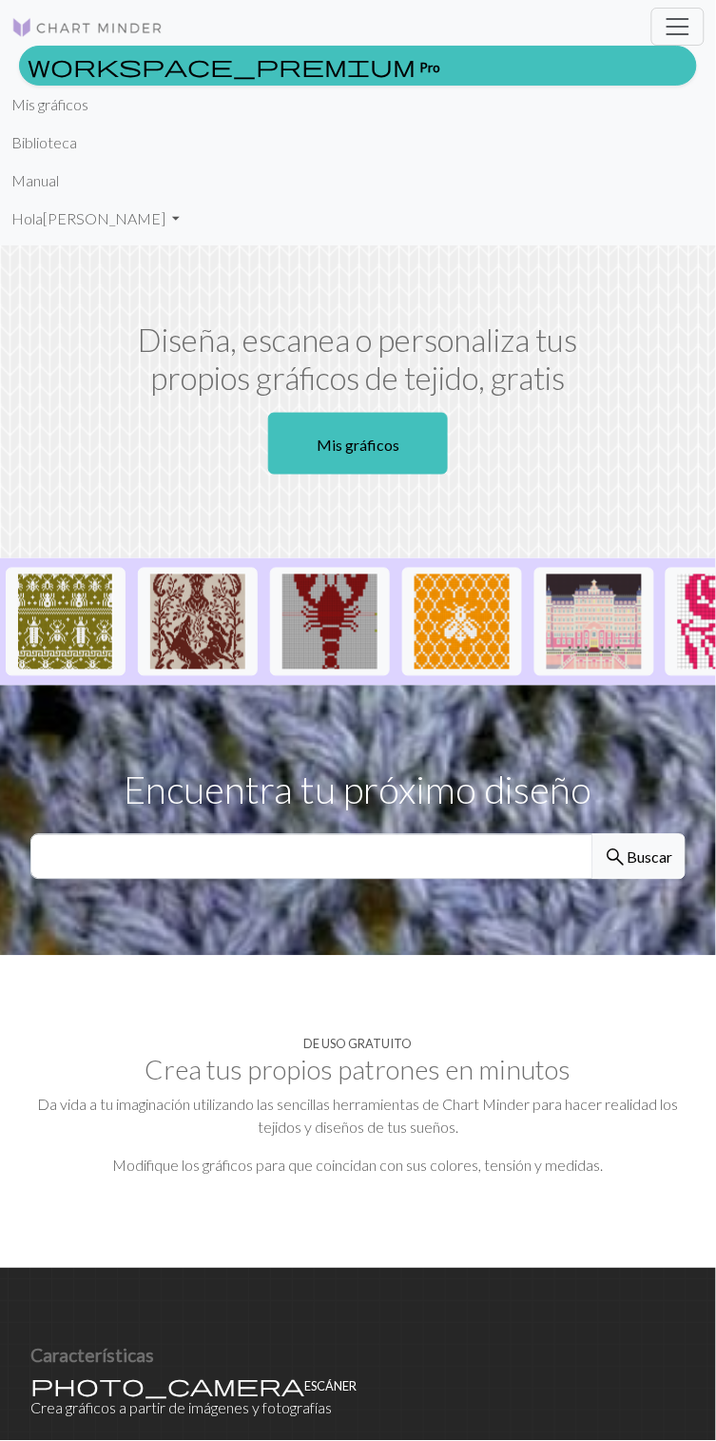
click at [395, 449] on font "Mis gráficos" at bounding box center [358, 445] width 83 height 18
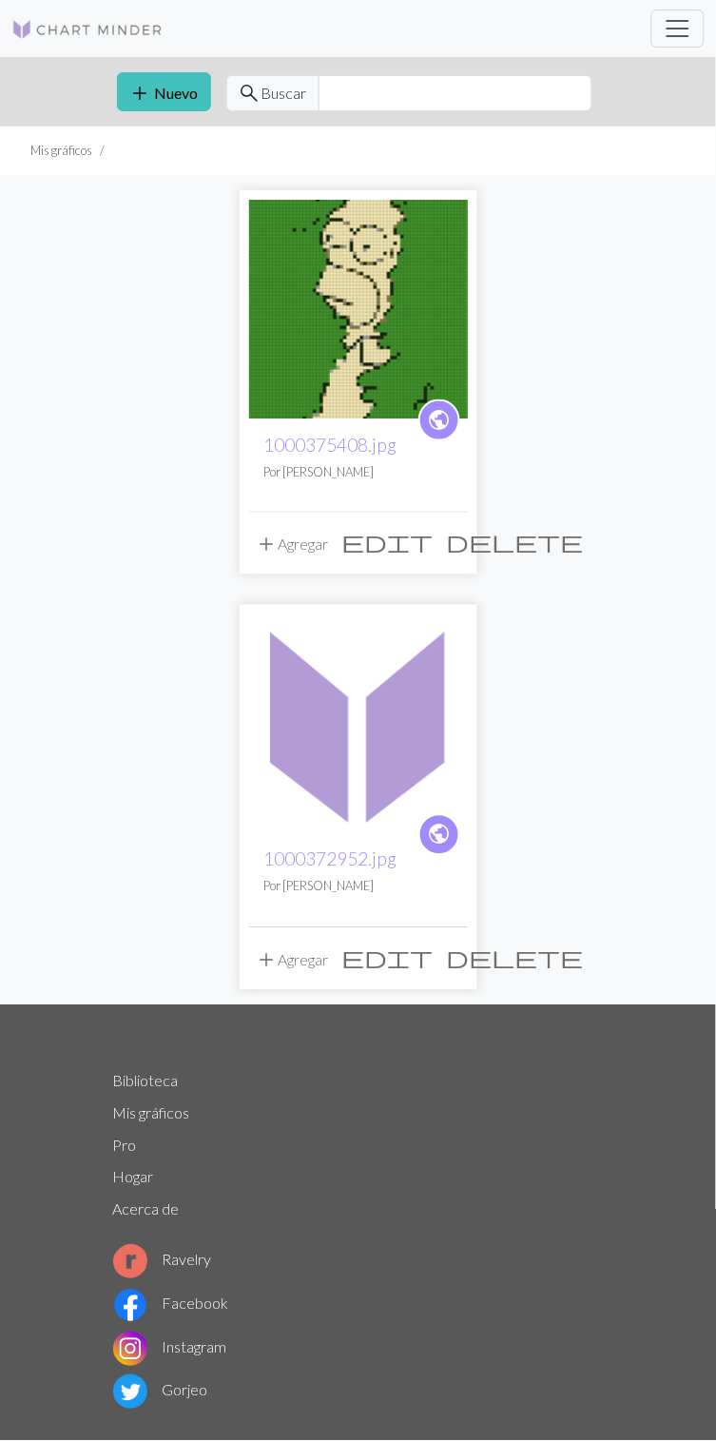
click at [413, 537] on span "edit" at bounding box center [388, 542] width 91 height 27
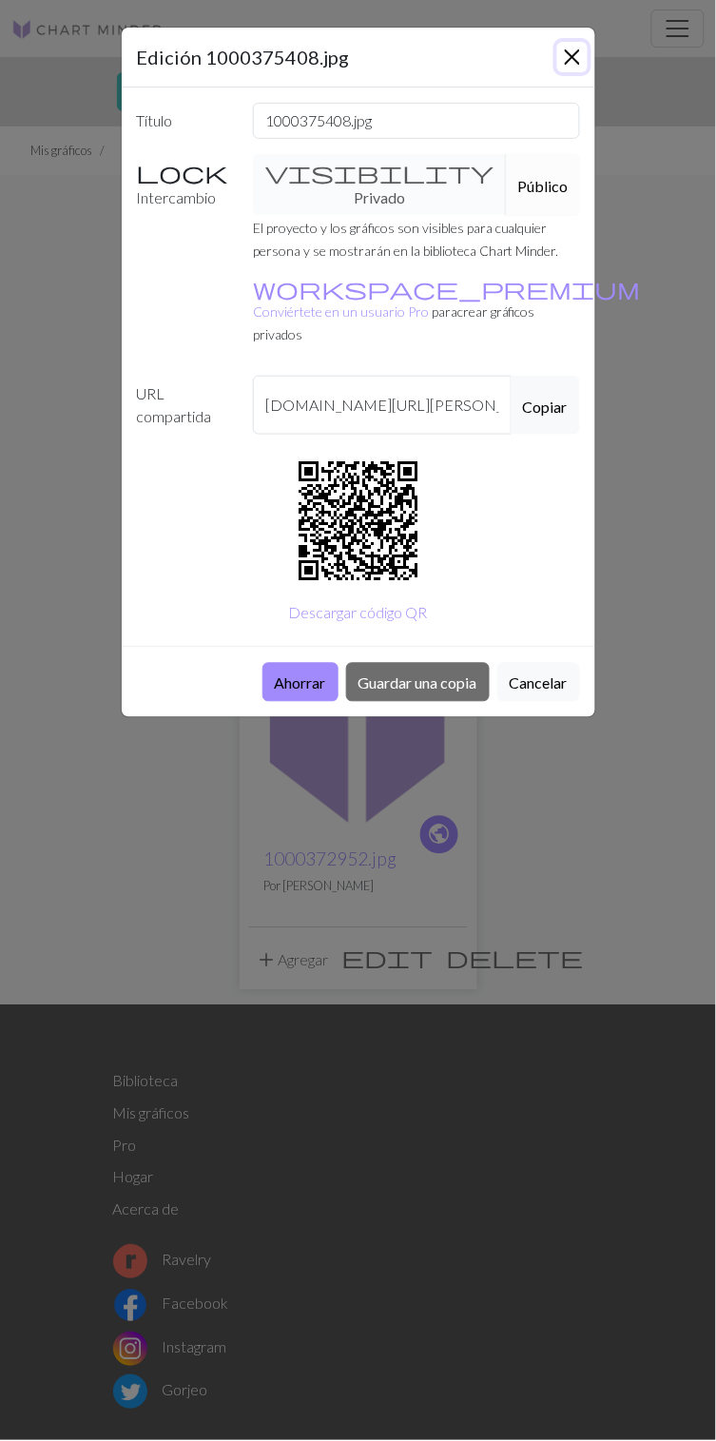
click at [581, 58] on button "Cerca" at bounding box center [573, 57] width 30 height 30
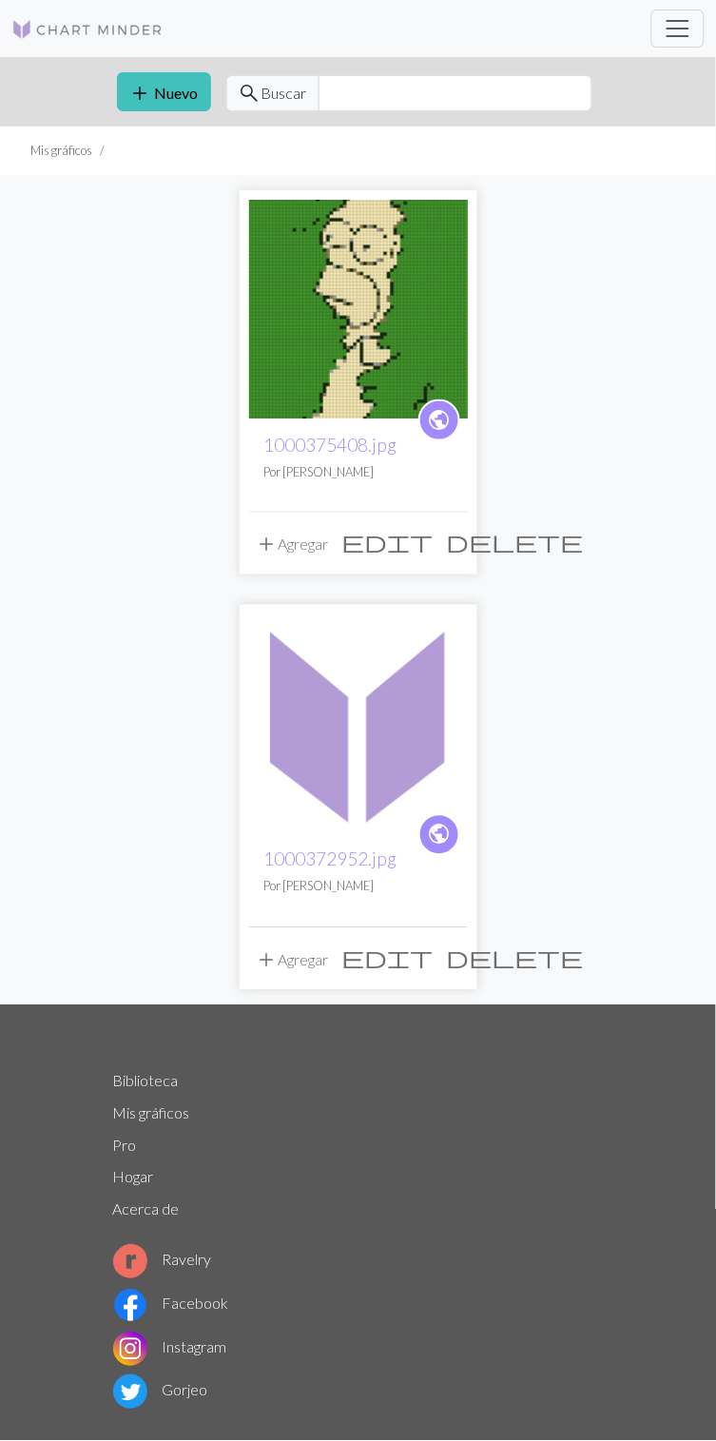
click at [332, 304] on img at bounding box center [358, 309] width 219 height 219
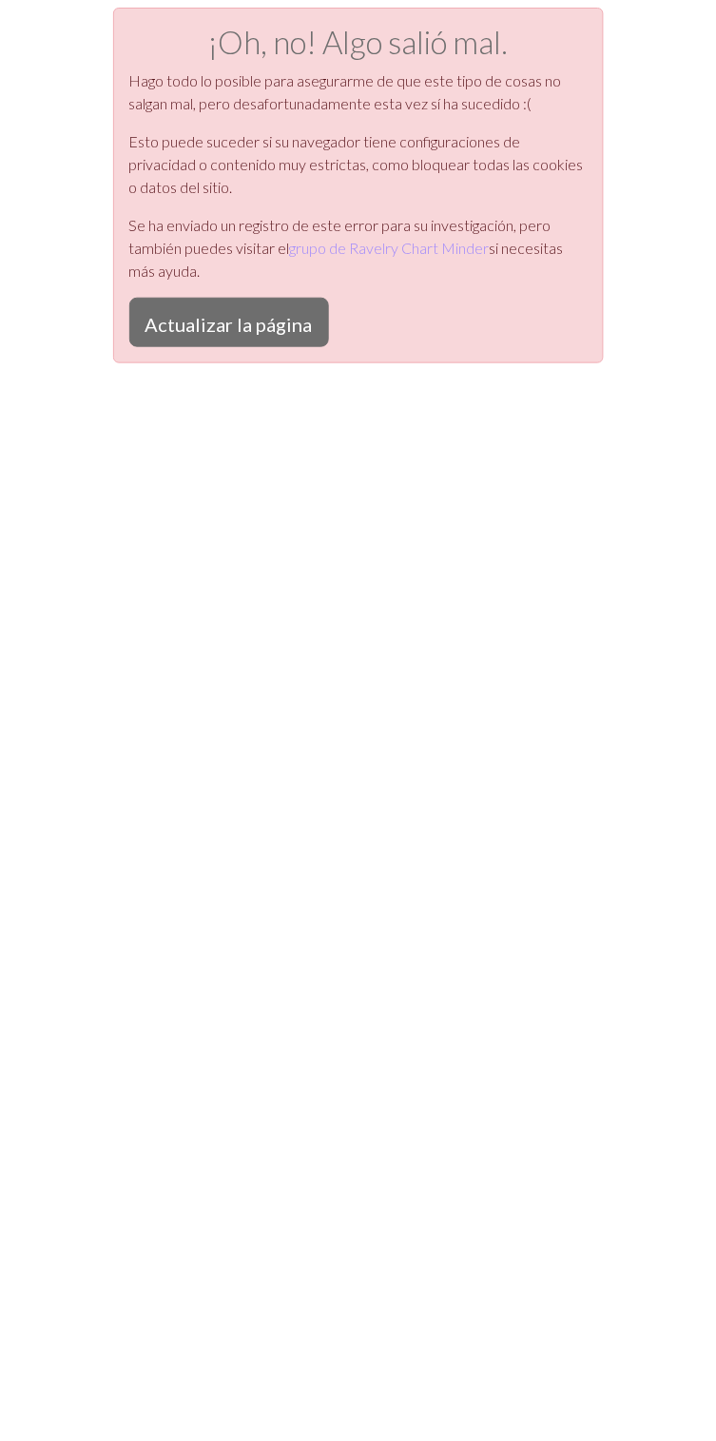
click at [224, 325] on font "Actualizar la página" at bounding box center [229, 324] width 167 height 23
click at [257, 323] on font "Actualizar la página" at bounding box center [229, 324] width 167 height 23
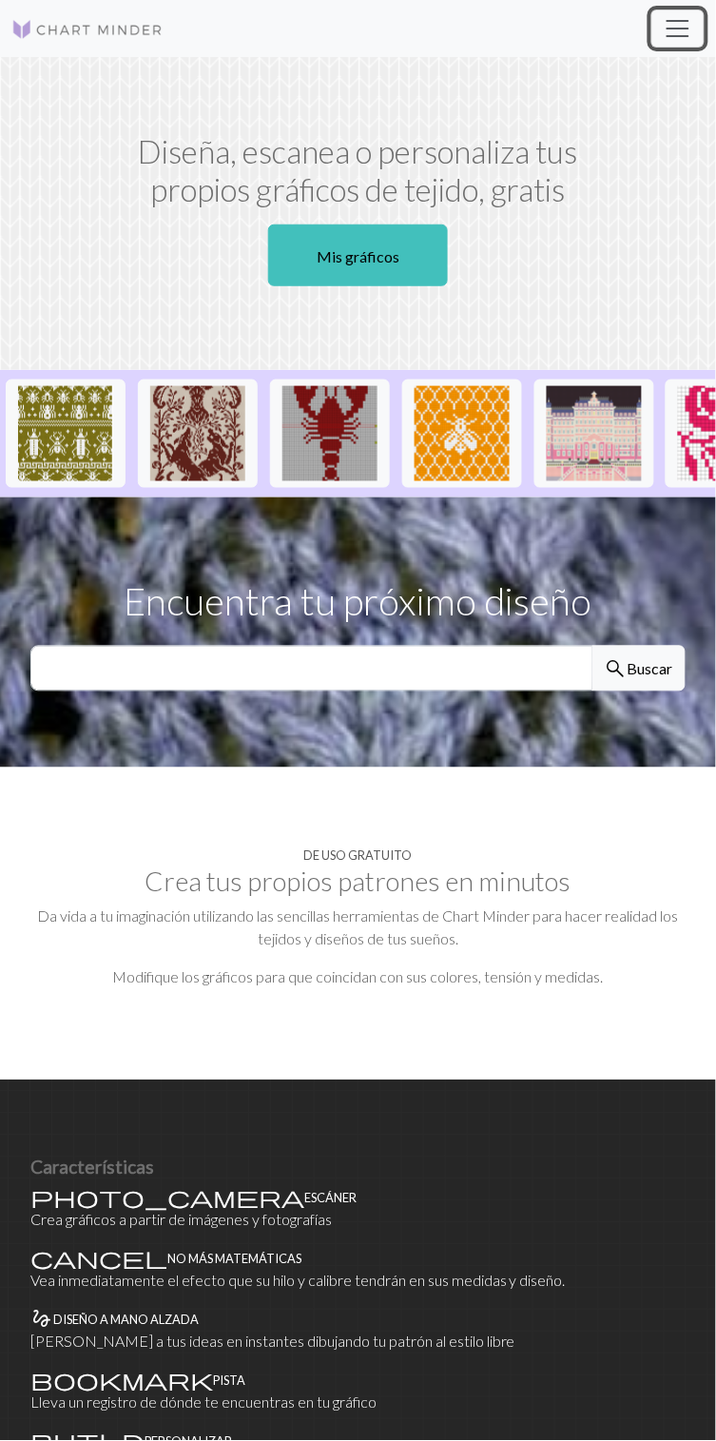
click at [663, 12] on button "Cambiar navegación" at bounding box center [678, 29] width 53 height 38
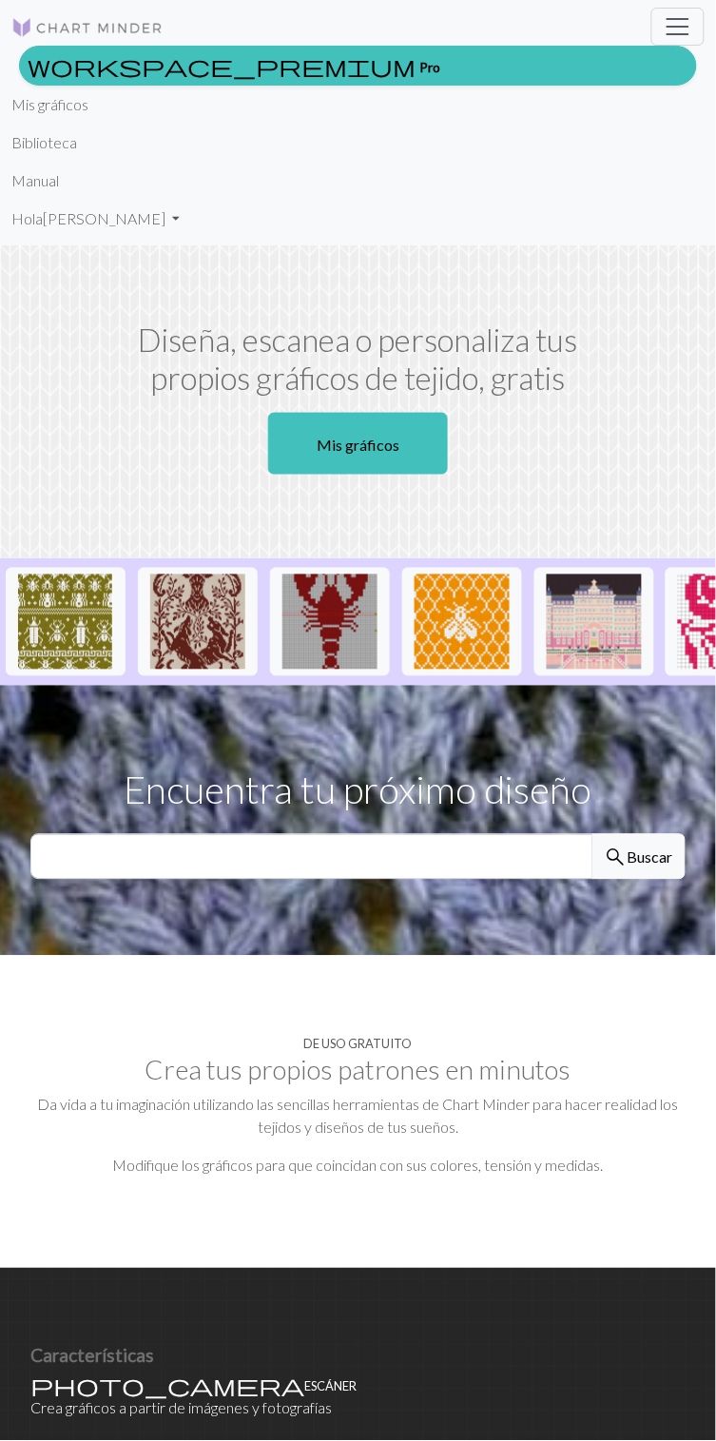
click at [375, 451] on font "Mis gráficos" at bounding box center [358, 445] width 83 height 18
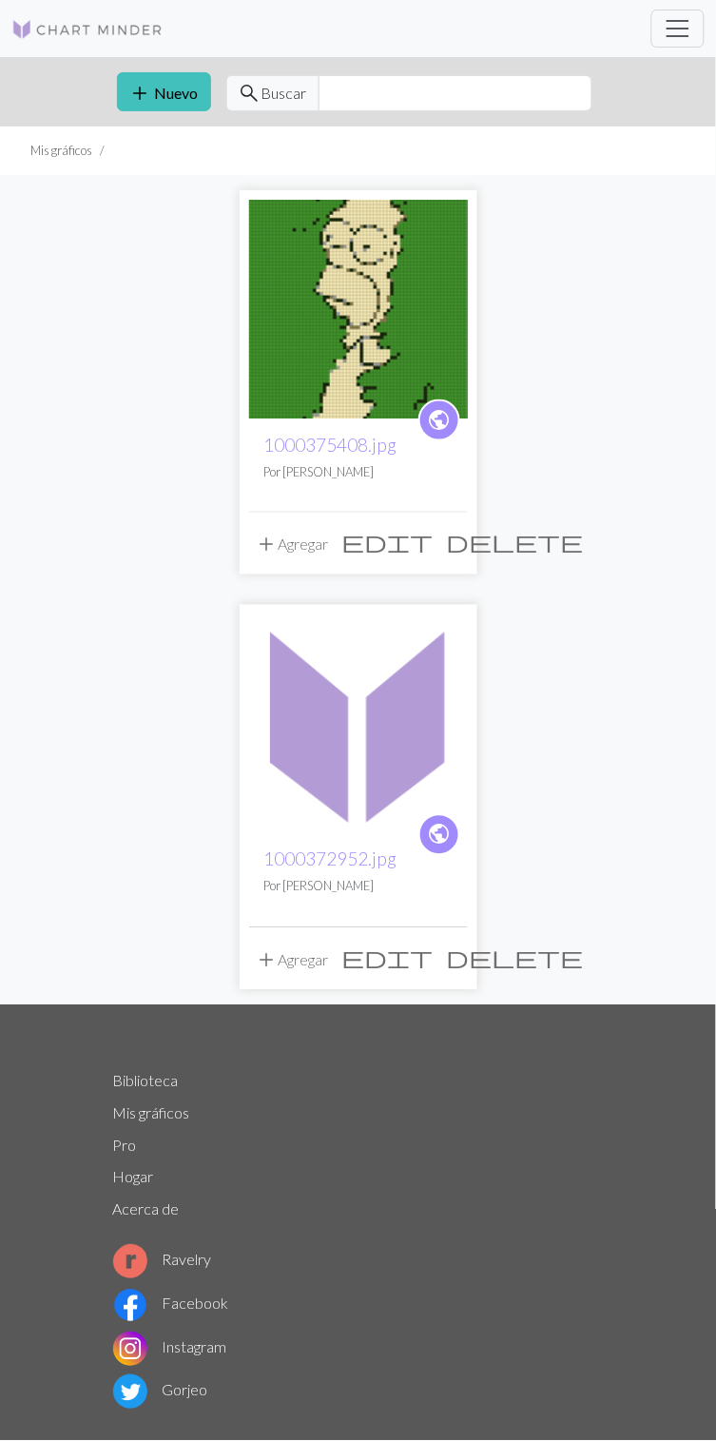
click at [325, 444] on font "1000375408.jpg" at bounding box center [331, 445] width 133 height 22
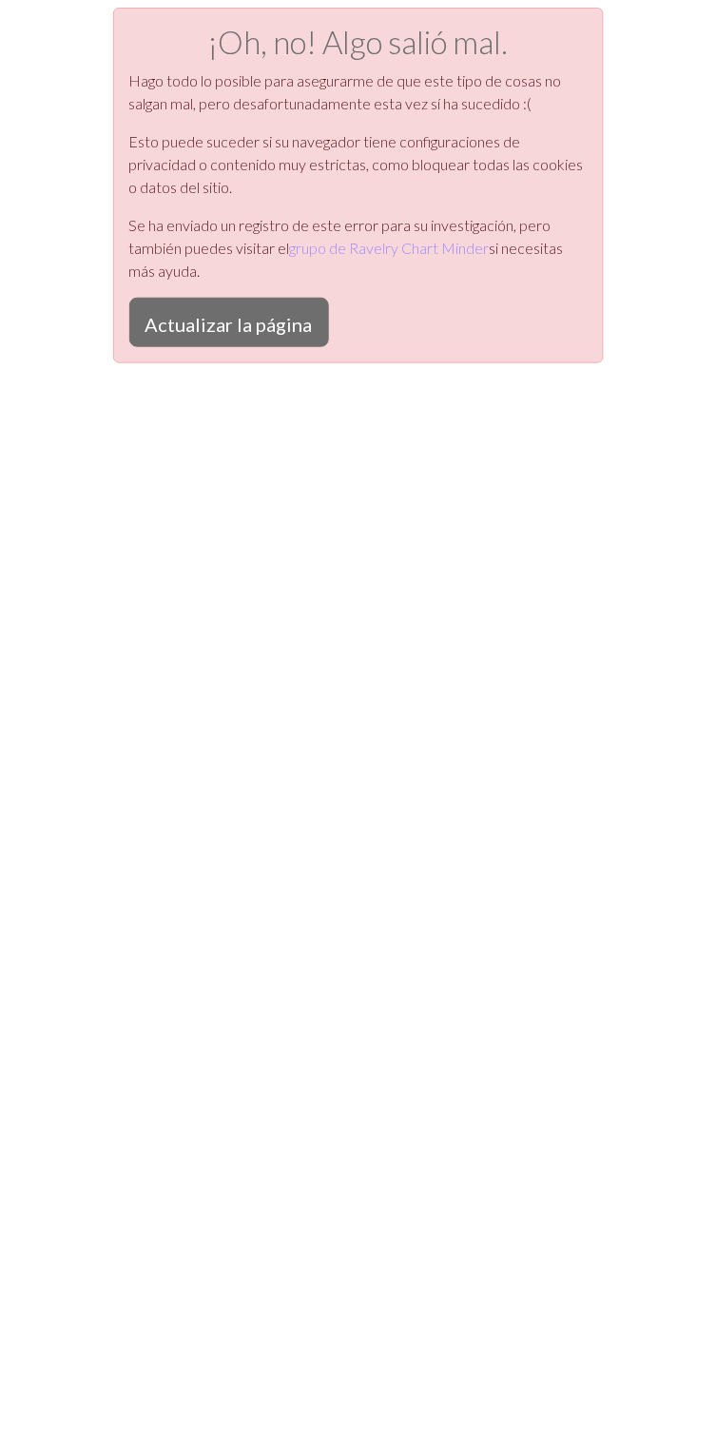
click at [245, 331] on font "Actualizar la página" at bounding box center [229, 324] width 167 height 23
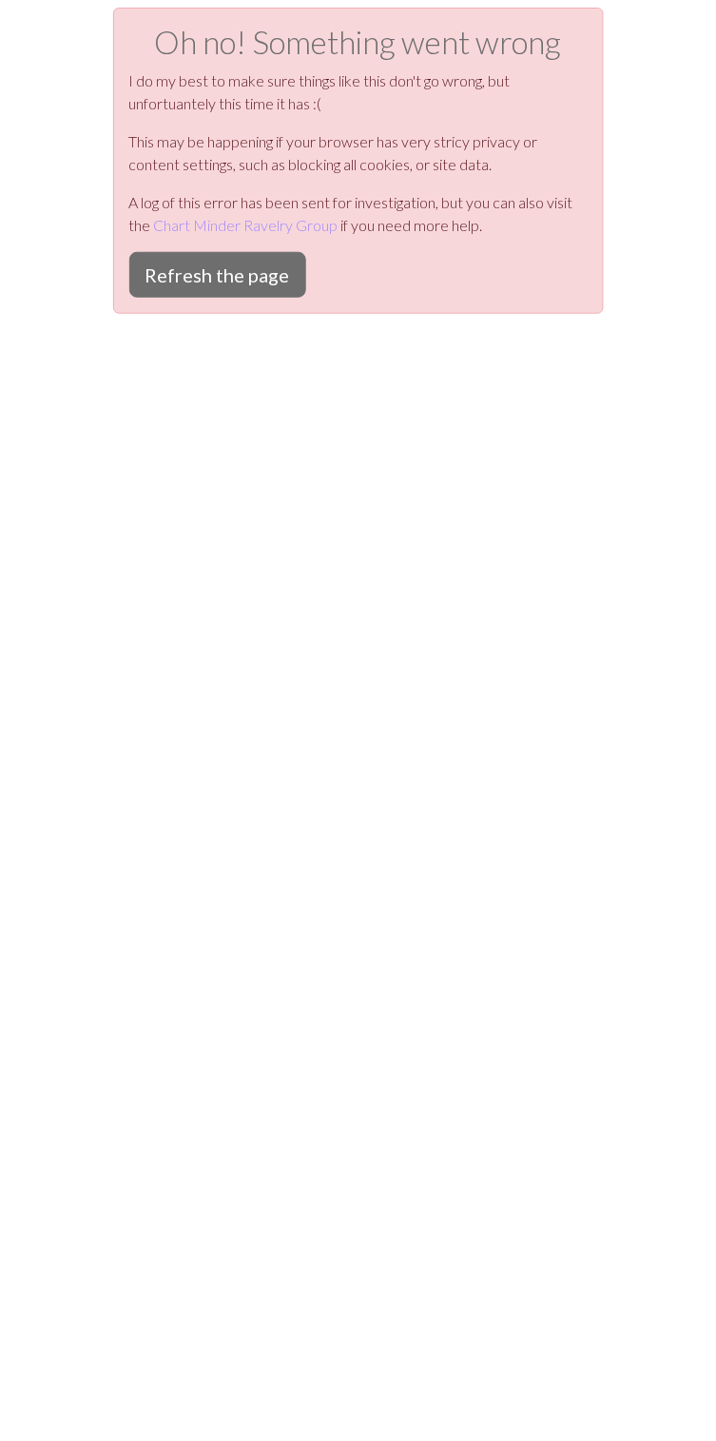
click at [243, 279] on button "Refresh the page" at bounding box center [217, 275] width 177 height 46
